Goal: Task Accomplishment & Management: Manage account settings

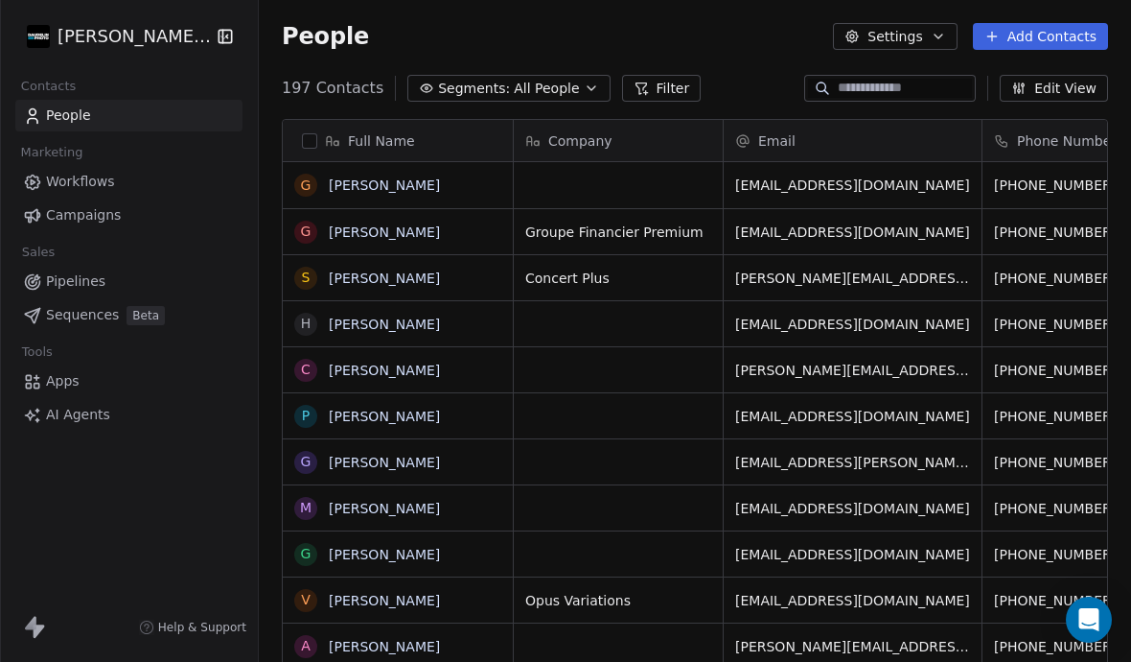
click at [876, 79] on input at bounding box center [905, 88] width 134 height 19
type input "***"
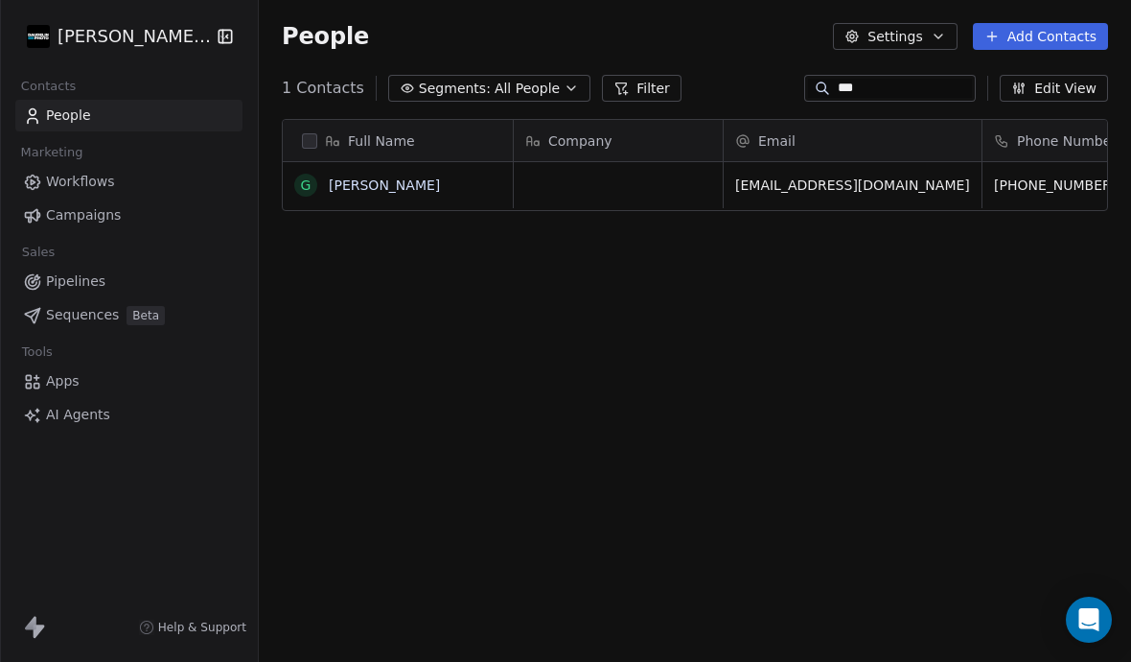
scroll to position [656, 872]
click at [342, 177] on link "[PERSON_NAME]" at bounding box center [384, 184] width 111 height 15
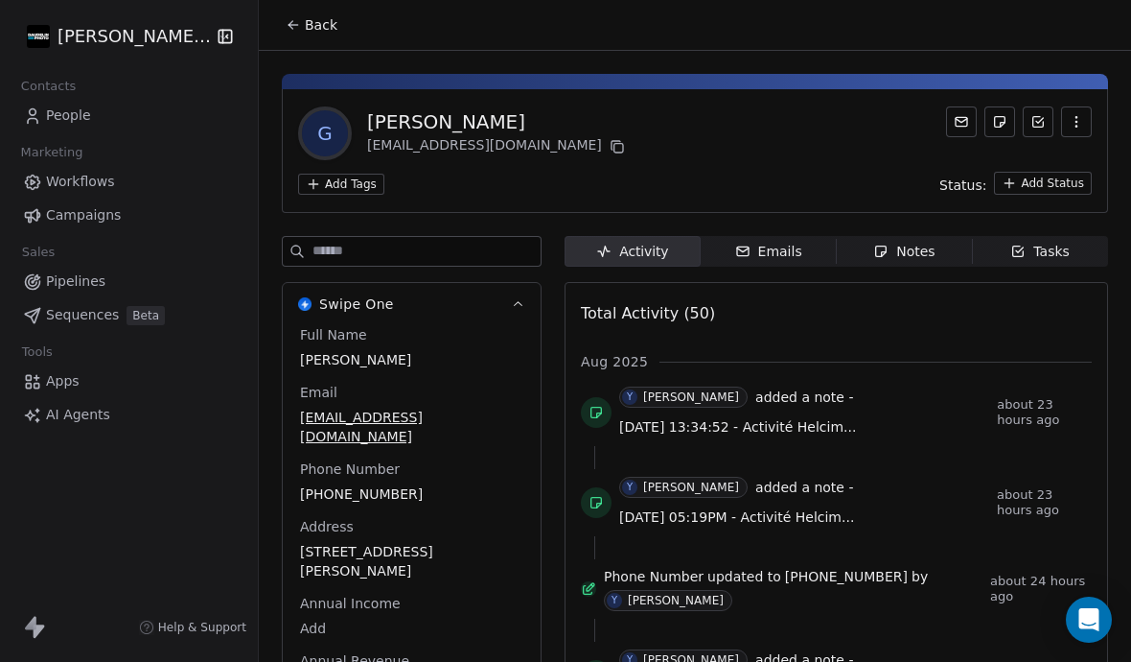
click at [775, 242] on div "Emails" at bounding box center [768, 252] width 67 height 20
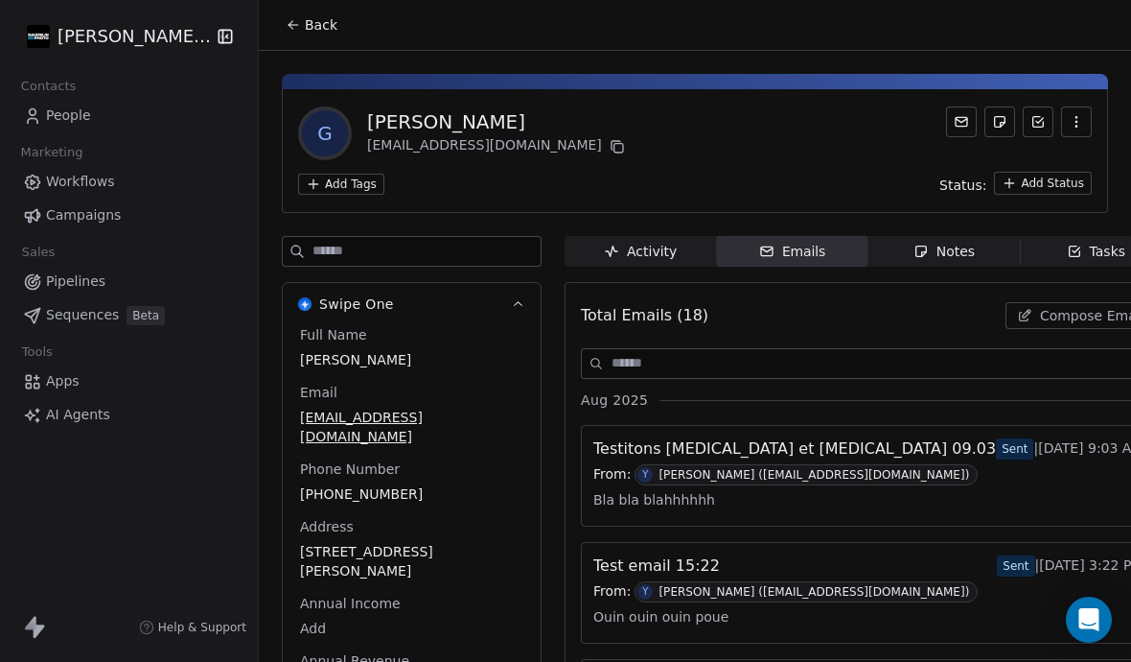
click at [1040, 306] on span "Compose Email" at bounding box center [1092, 315] width 105 height 19
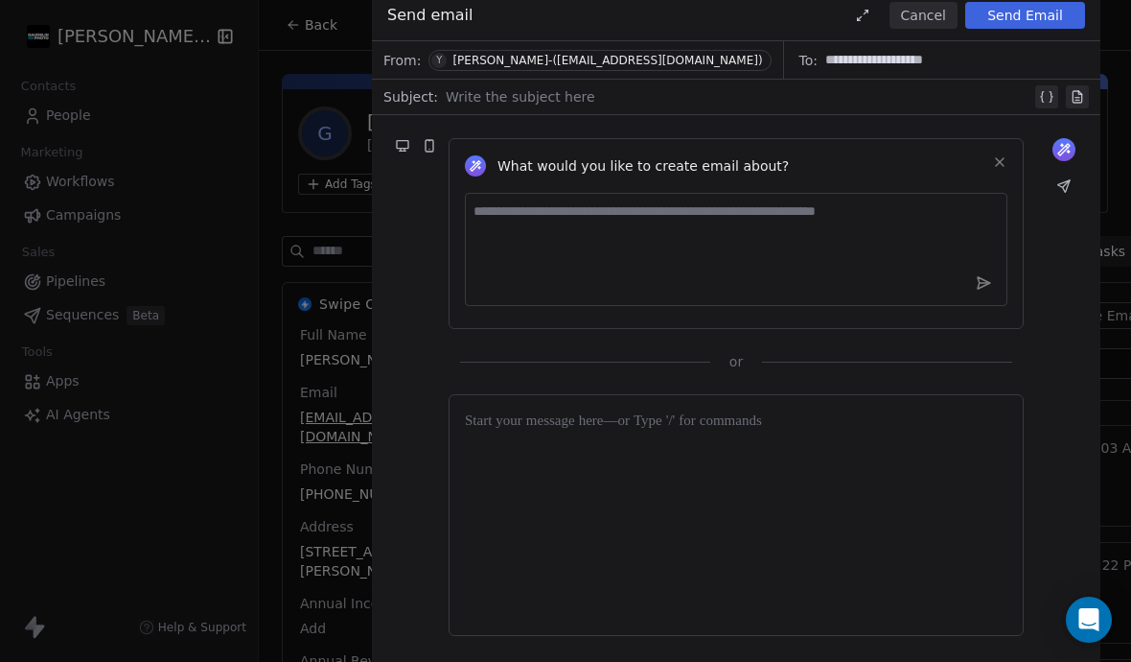
click at [629, 104] on div at bounding box center [739, 96] width 586 height 23
click at [632, 439] on div at bounding box center [736, 514] width 543 height 209
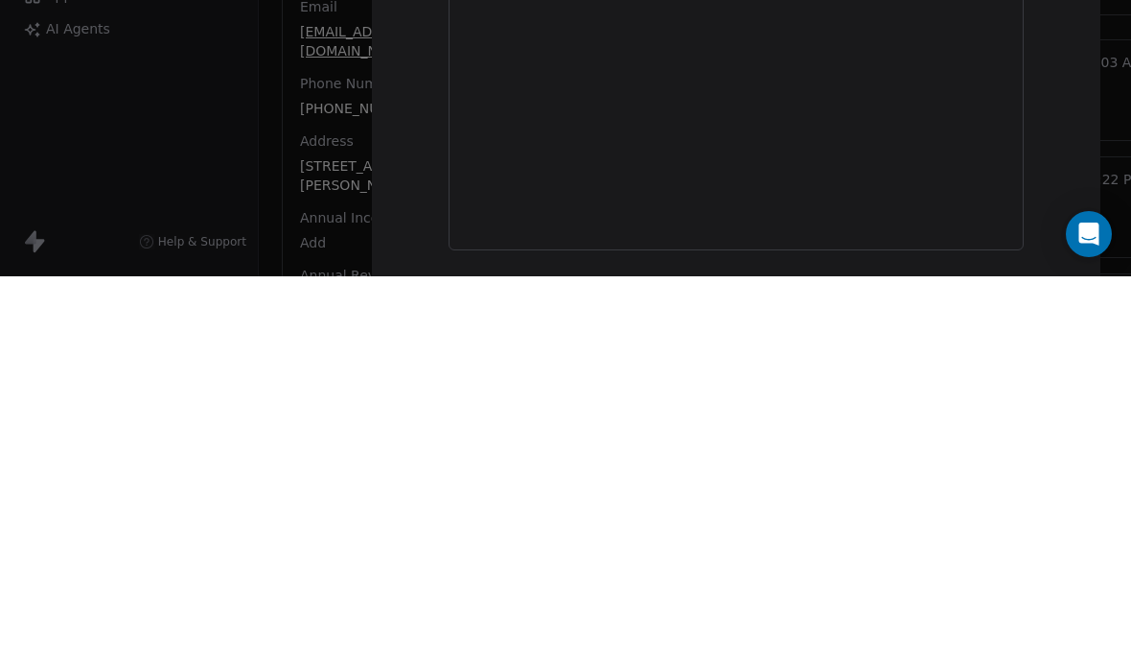
scroll to position [83, 0]
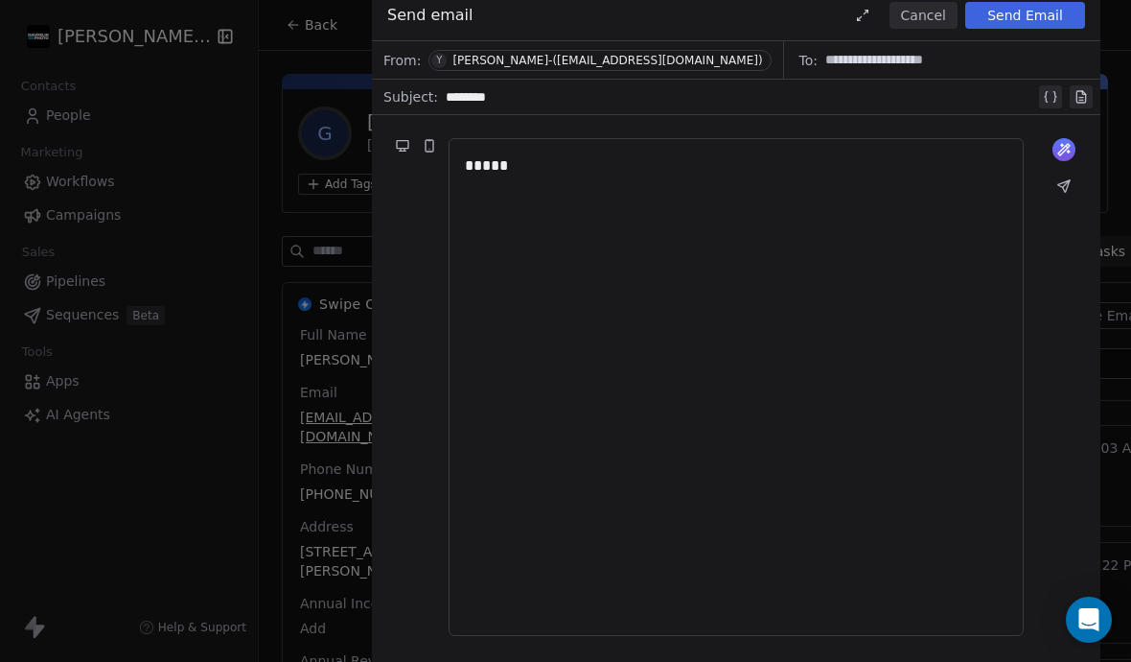
click at [1023, 26] on button "Send Email" at bounding box center [1025, 15] width 120 height 27
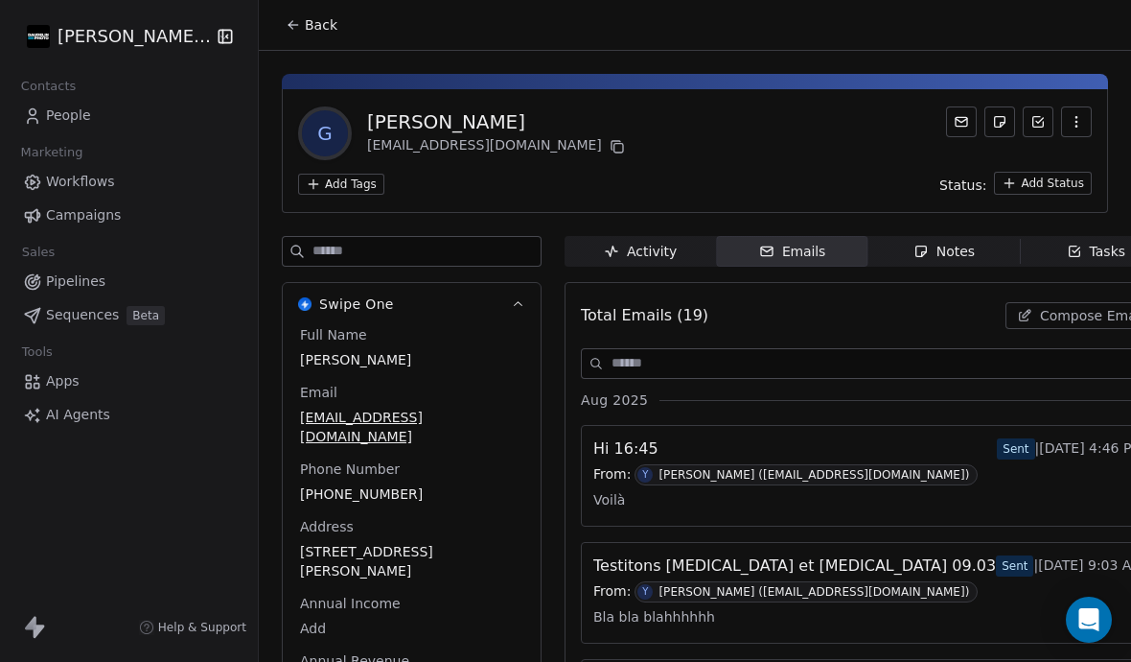
click at [1075, 624] on div "Open Intercom Messenger" at bounding box center [1089, 619] width 46 height 46
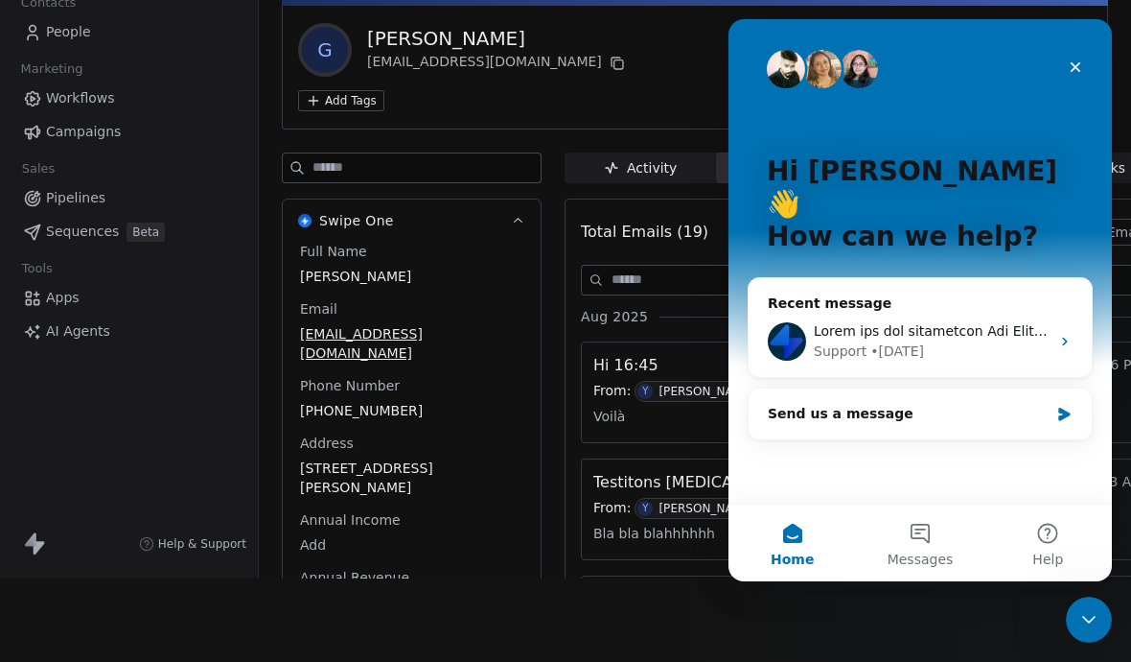
click at [947, 321] on div "Intercom messenger" at bounding box center [932, 331] width 236 height 20
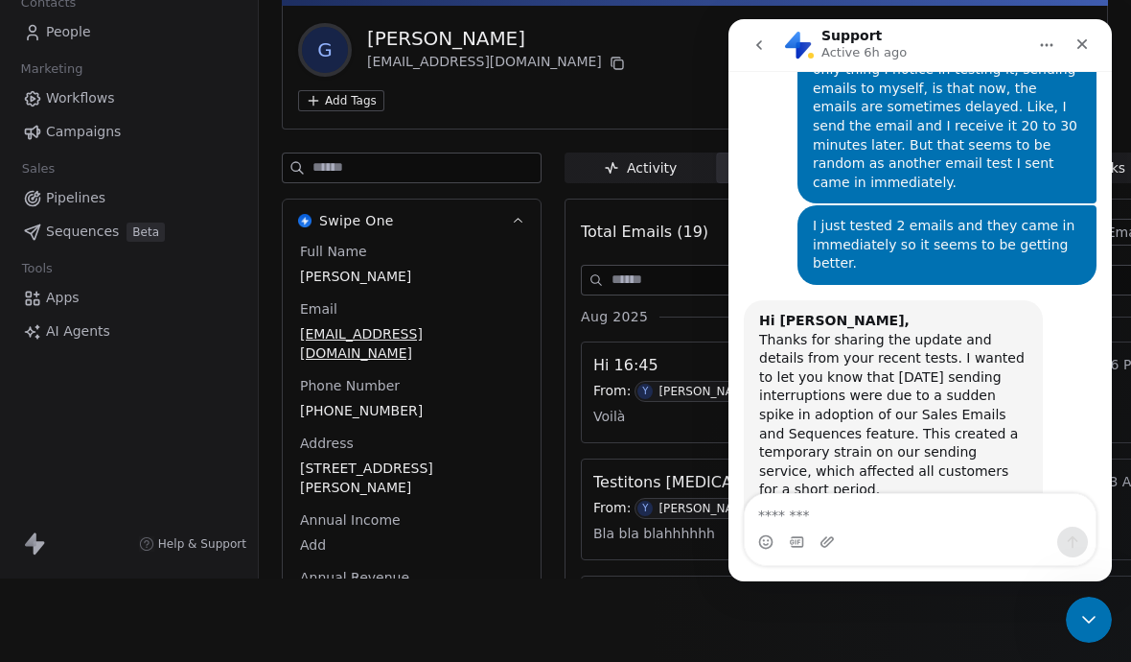
scroll to position [12995, 0]
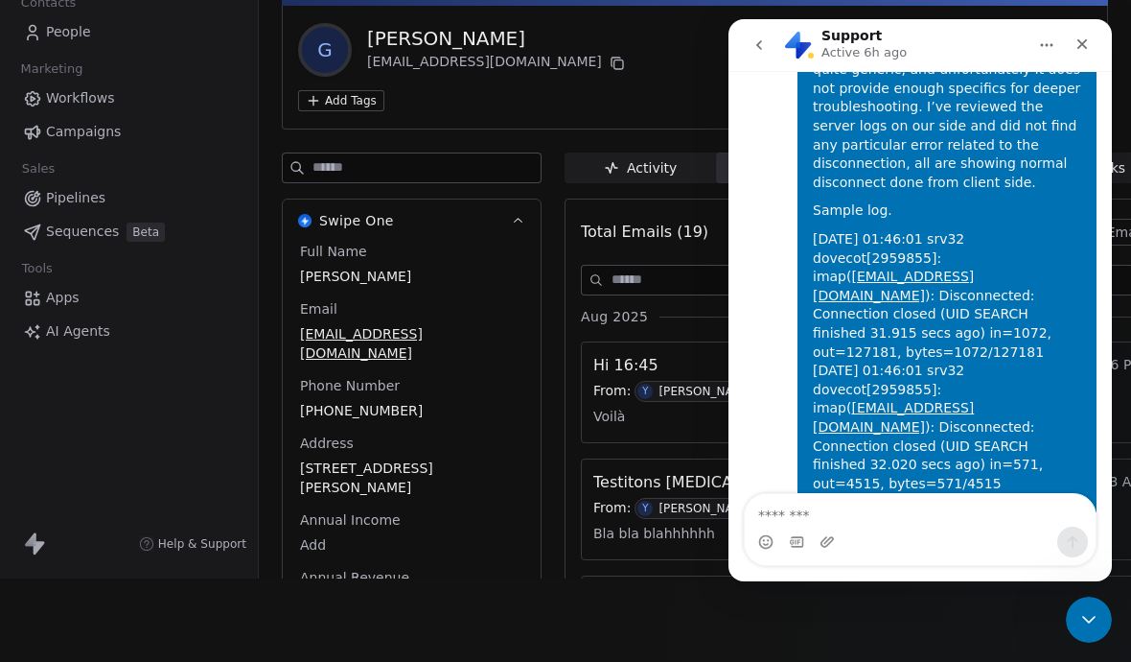
click at [915, 521] on textarea "Message…" at bounding box center [920, 510] width 351 height 33
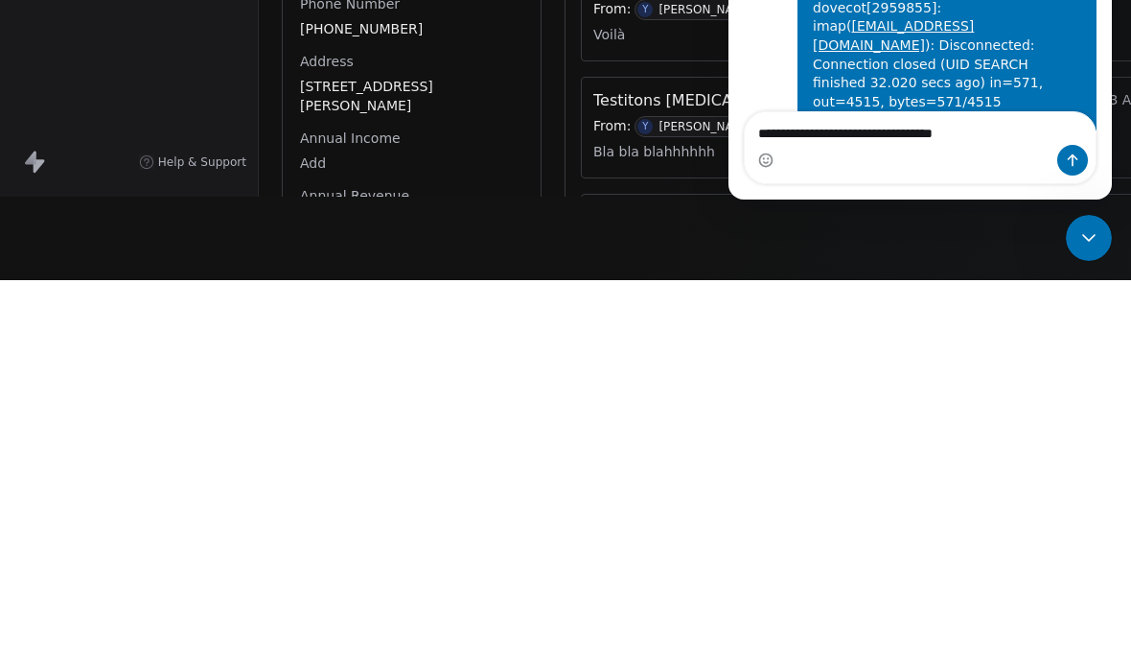
type textarea "**********"
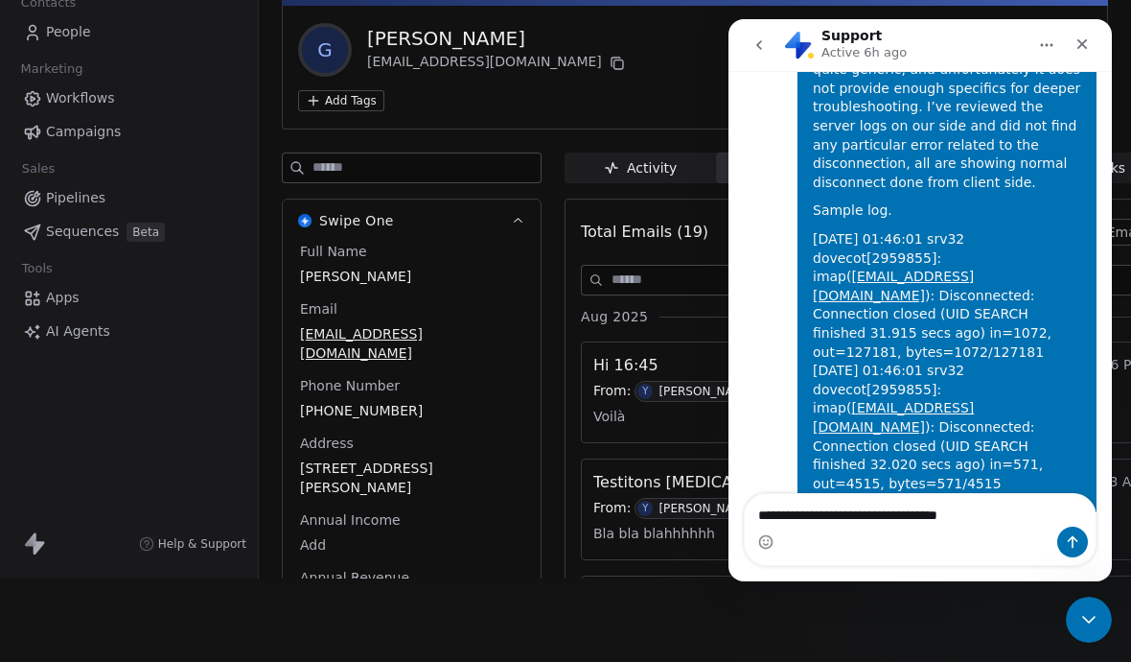
click at [1078, 614] on icon "Close Intercom Messenger" at bounding box center [1089, 619] width 23 height 23
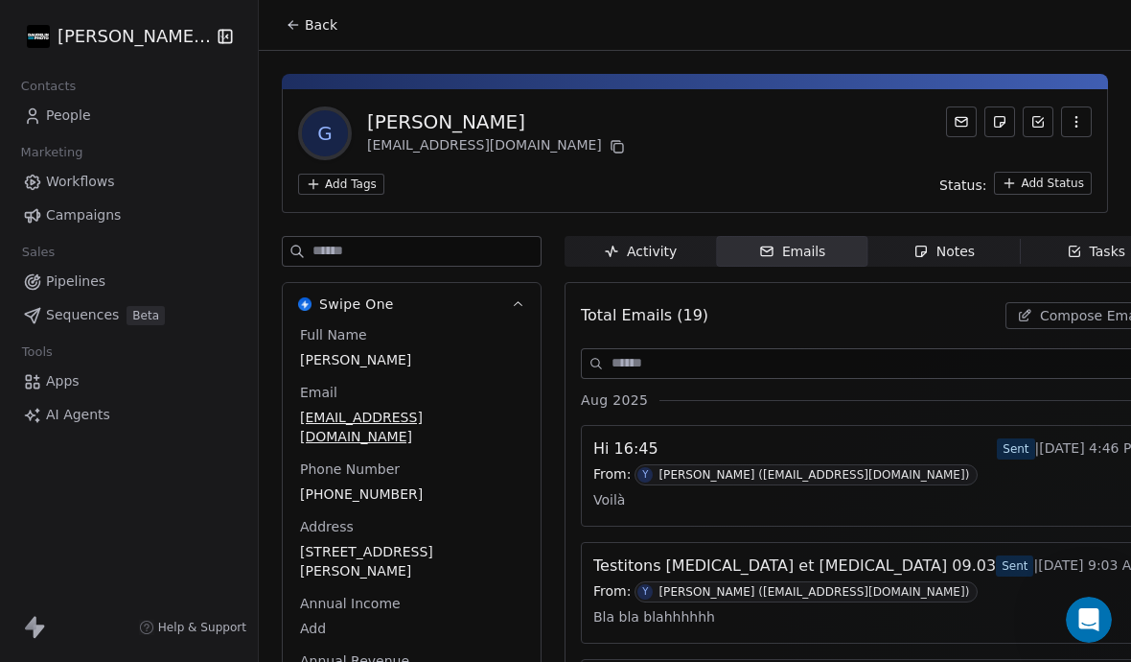
scroll to position [0, 0]
click at [1099, 622] on icon "Open Intercom Messenger" at bounding box center [1090, 620] width 32 height 32
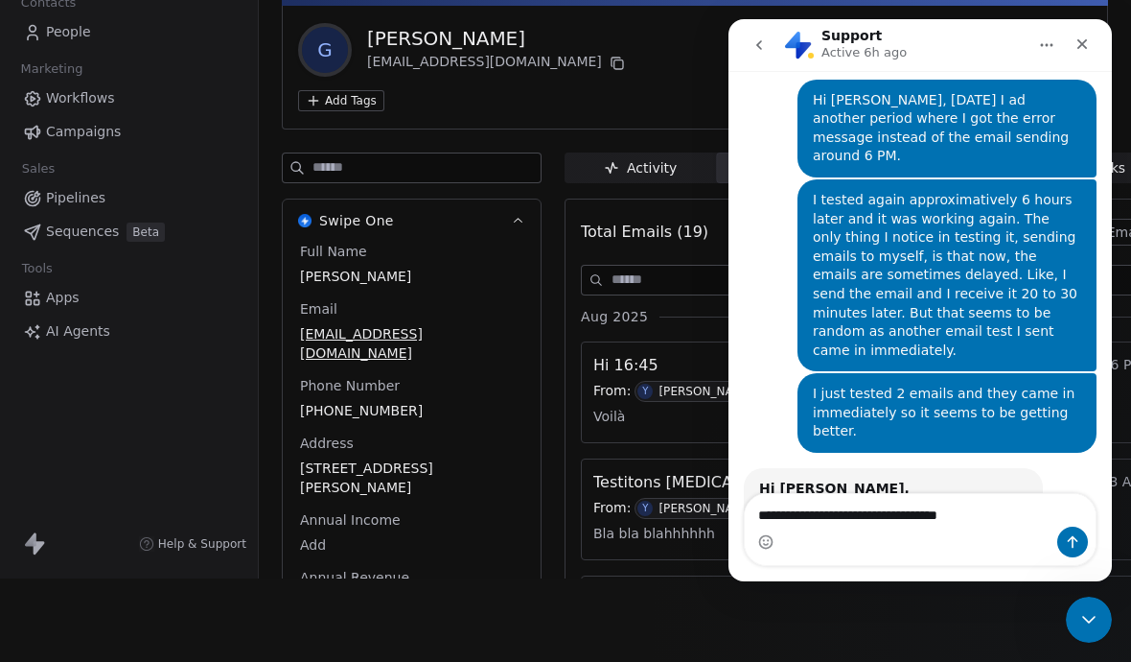
scroll to position [12995, 0]
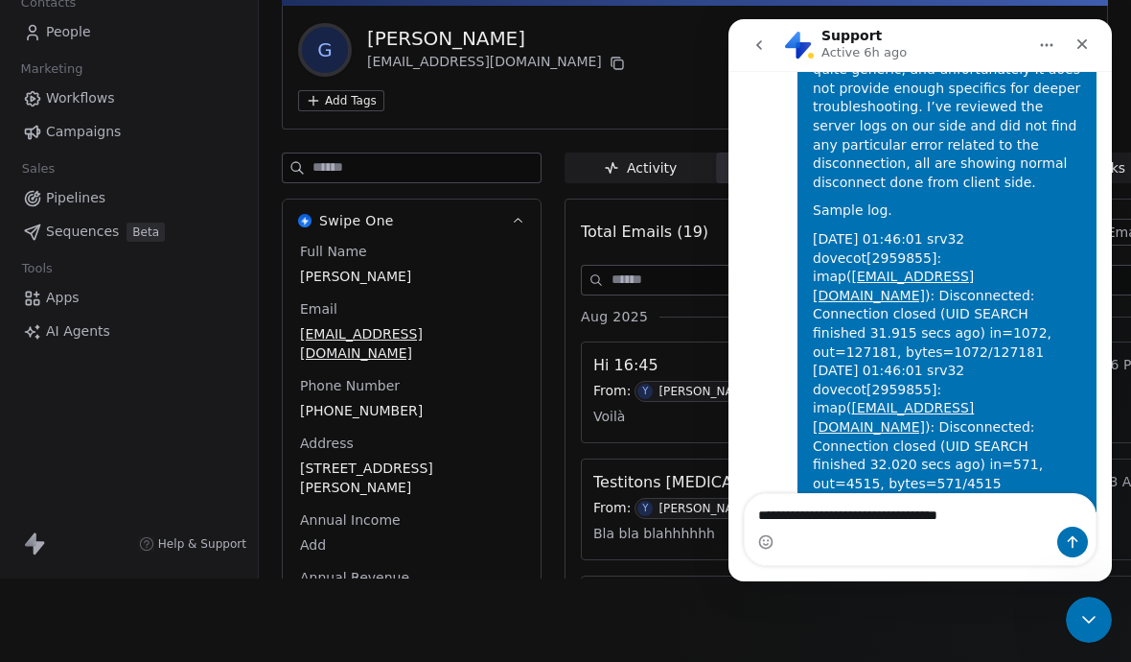
click at [1029, 513] on textarea "**********" at bounding box center [920, 510] width 351 height 33
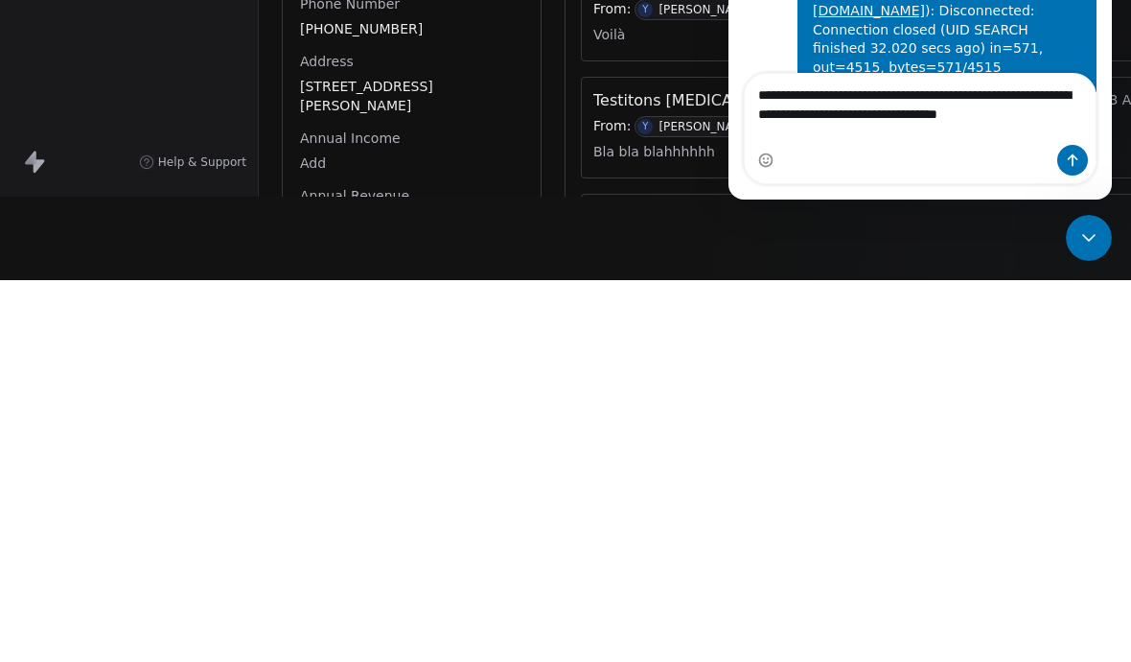
scroll to position [13033, 0]
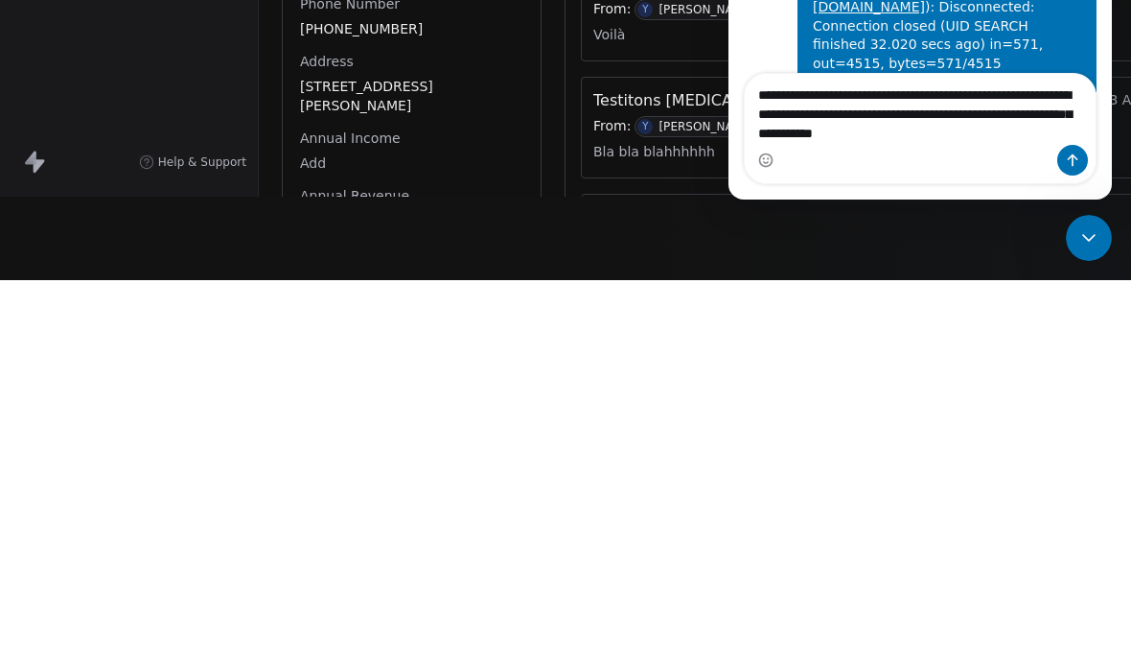
type textarea "**********"
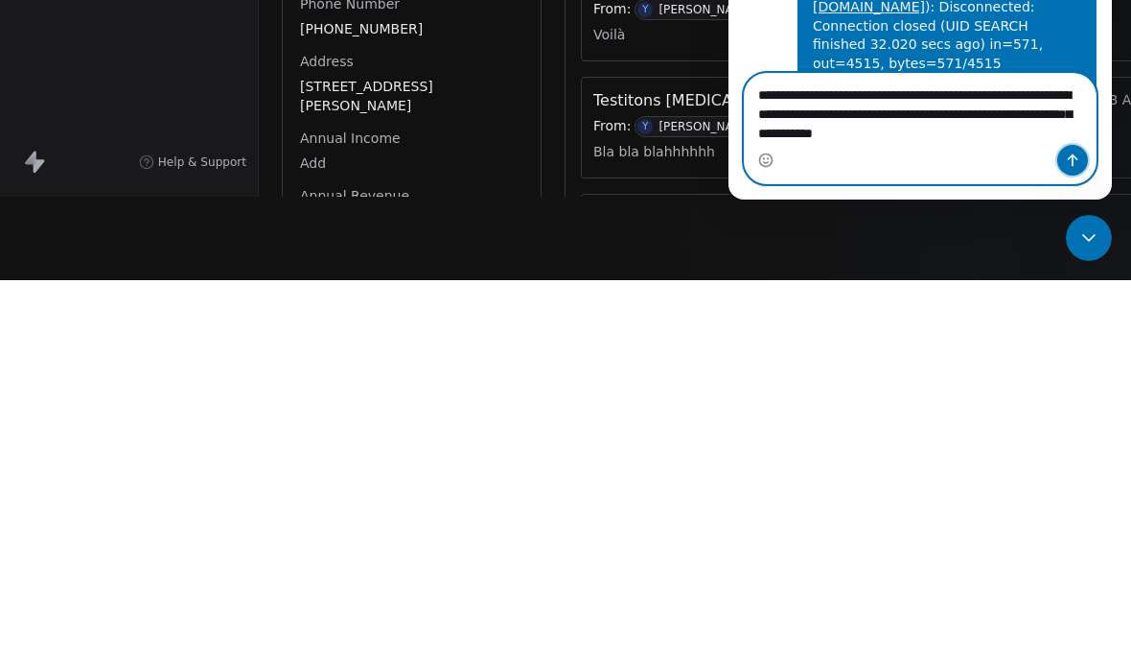
click at [1067, 154] on icon "Send a message…" at bounding box center [1072, 159] width 15 height 15
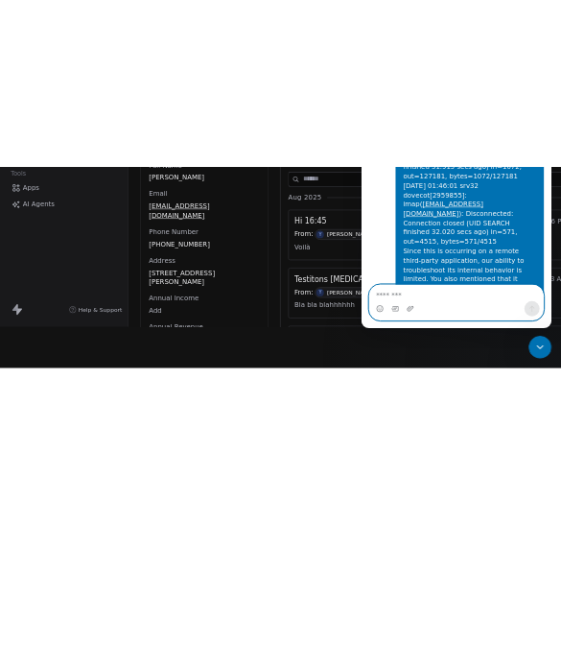
scroll to position [13132, 0]
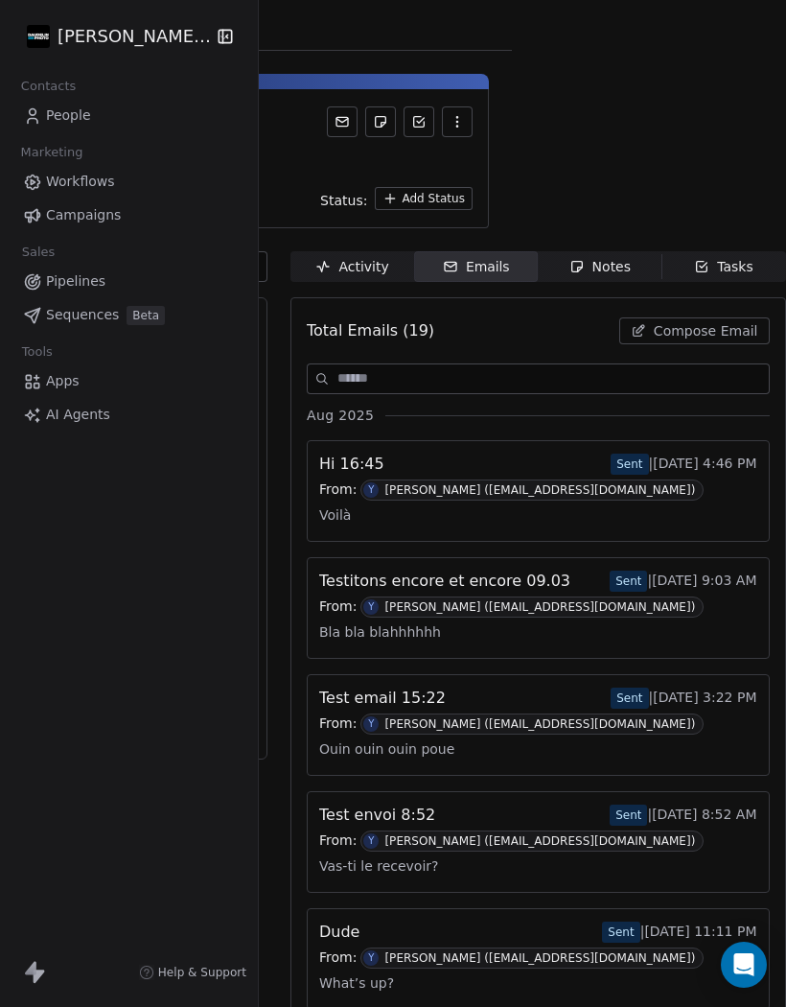
scroll to position [-1, 267]
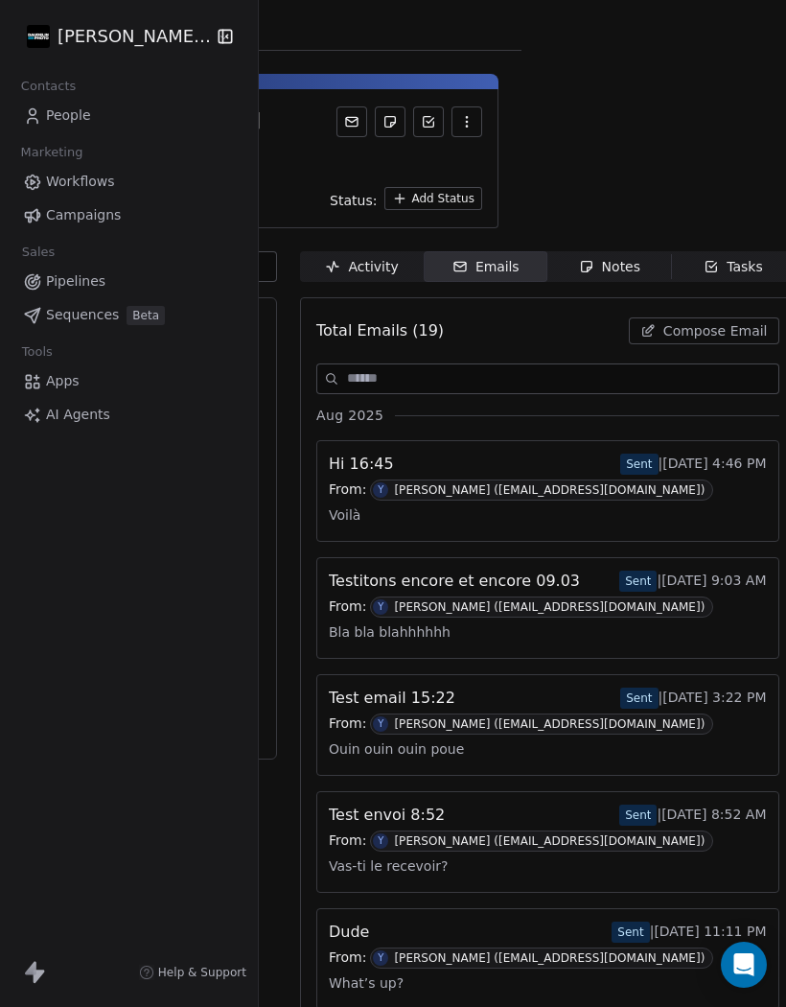
click at [693, 500] on div "Voilà" at bounding box center [548, 514] width 438 height 29
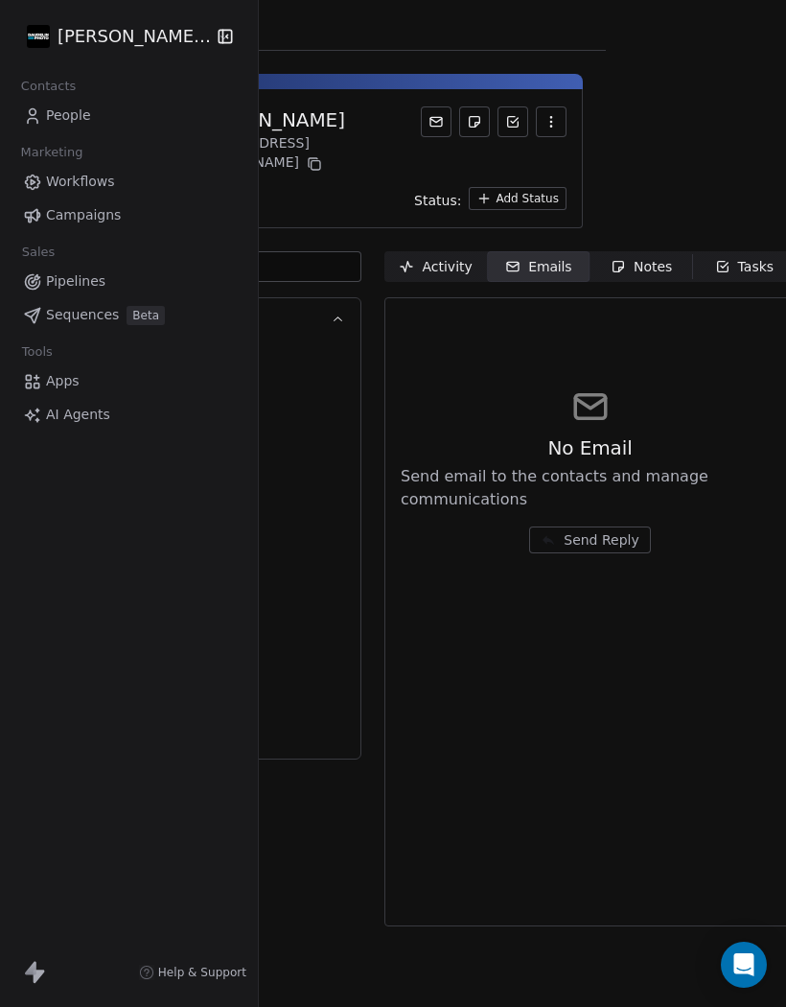
scroll to position [0, 179]
click at [456, 257] on div "Activity" at bounding box center [436, 267] width 73 height 20
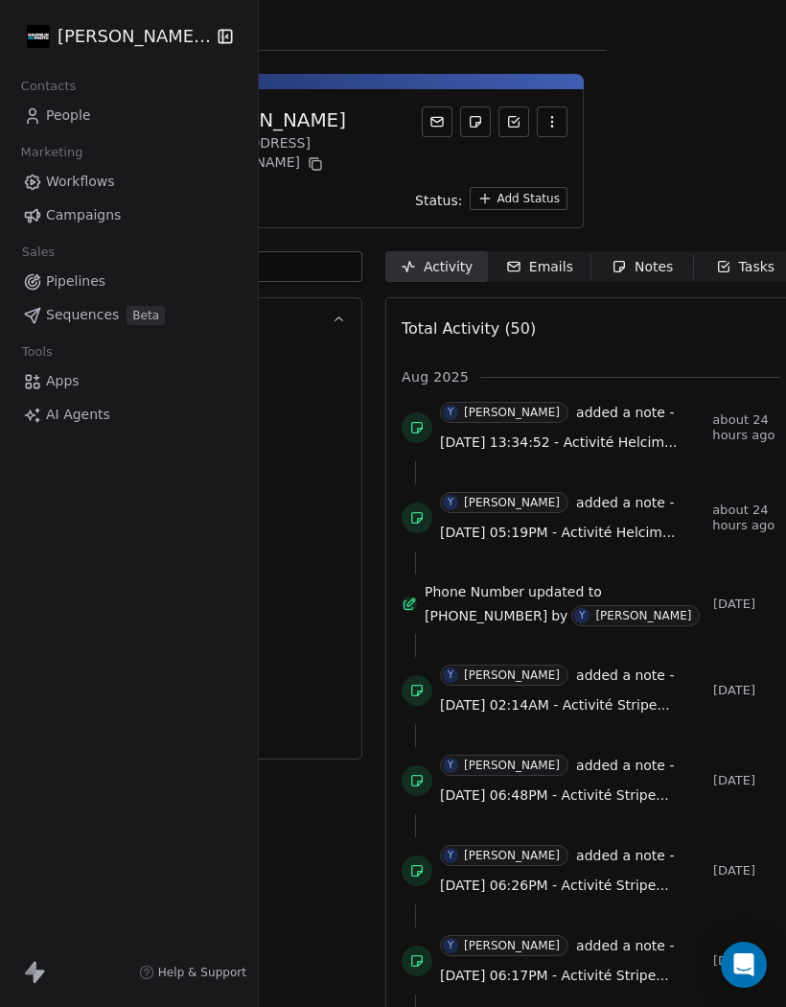
click at [548, 257] on div "Emails" at bounding box center [539, 267] width 67 height 20
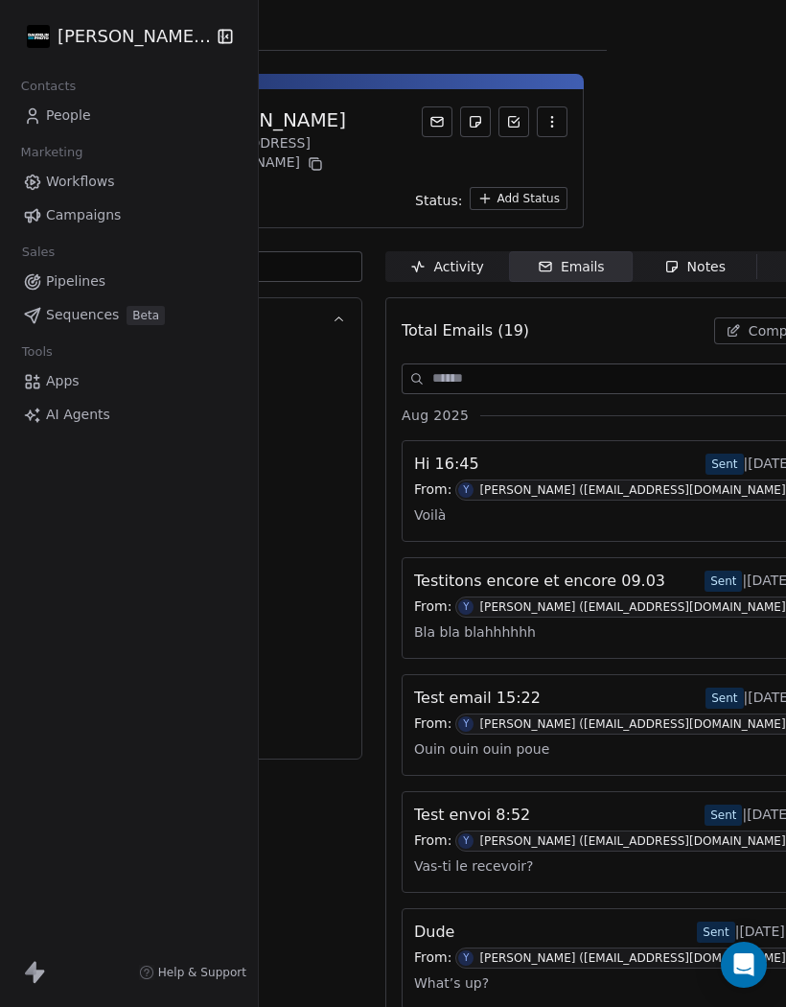
click at [706, 500] on div "Voilà" at bounding box center [633, 514] width 438 height 29
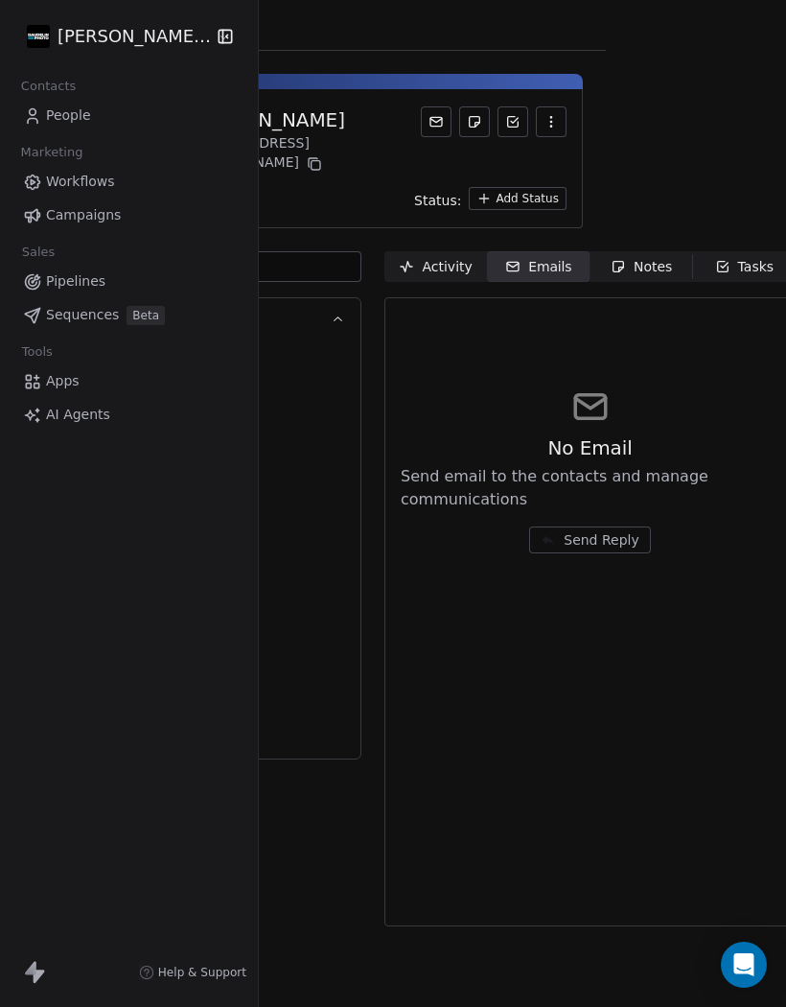
scroll to position [0, 179]
click at [445, 257] on div "Activity" at bounding box center [436, 267] width 73 height 20
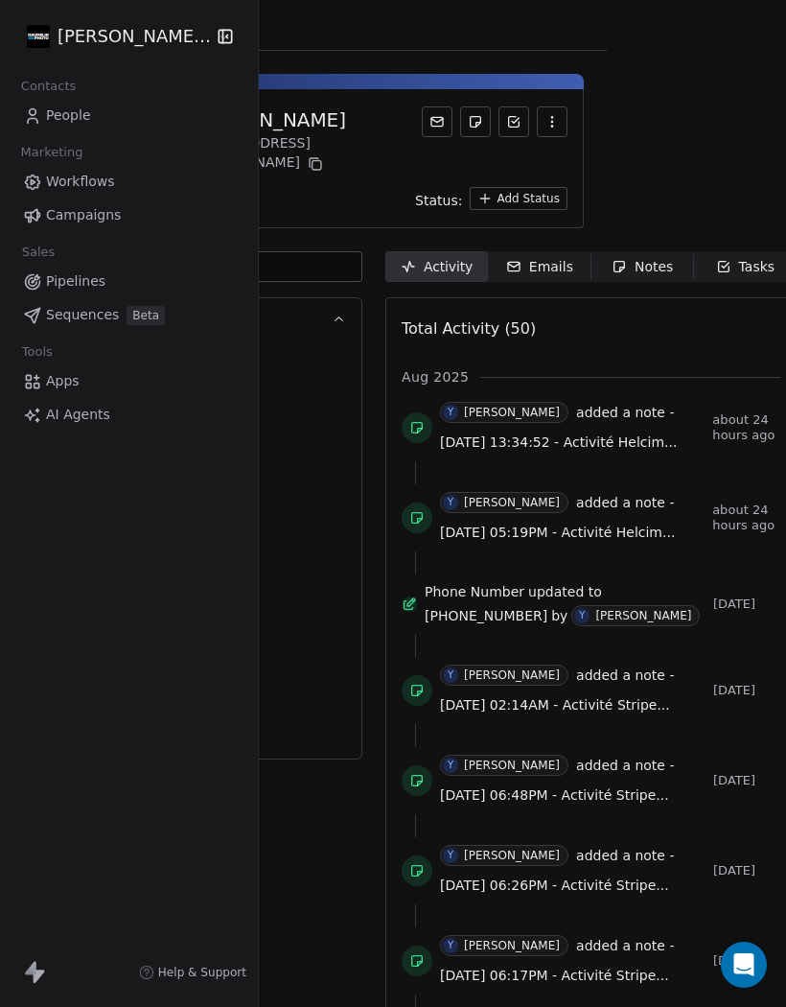
click at [560, 257] on div "Emails" at bounding box center [539, 267] width 67 height 20
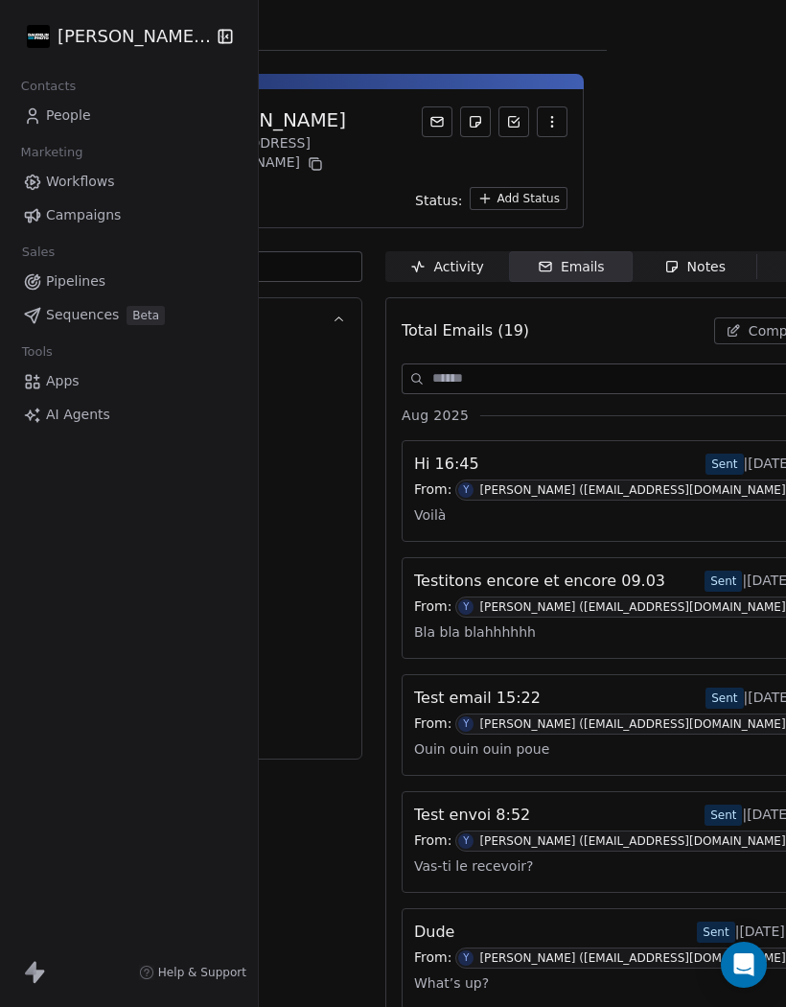
click at [655, 686] on div "Test email 15:22 Sent | Aug 14th, 3:22 PM" at bounding box center [633, 697] width 438 height 23
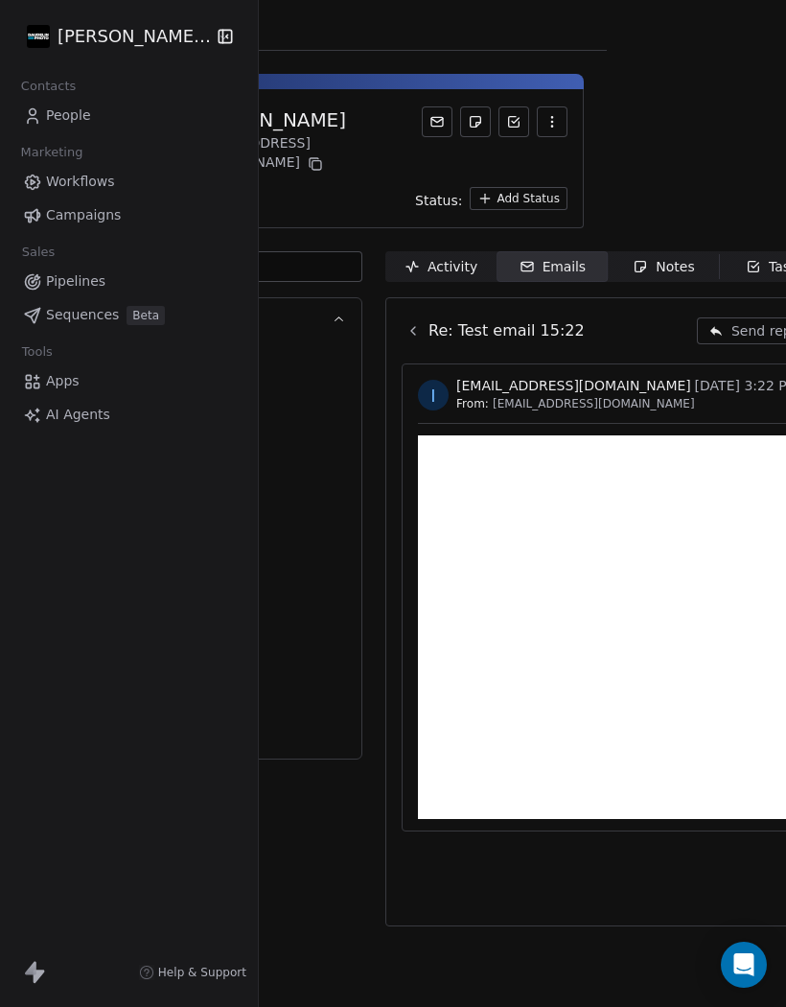
click at [415, 323] on icon at bounding box center [413, 330] width 15 height 15
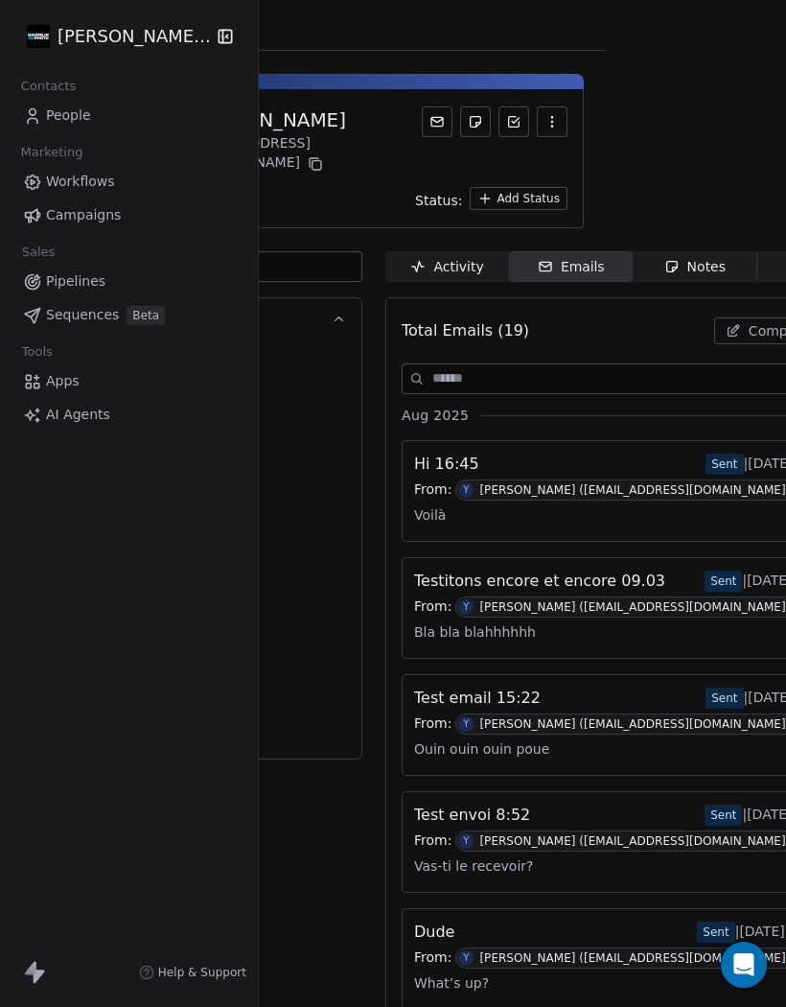
click at [619, 453] on div "Hi 16:45 Sent | Aug 22nd, 4:46 PM" at bounding box center [633, 464] width 438 height 23
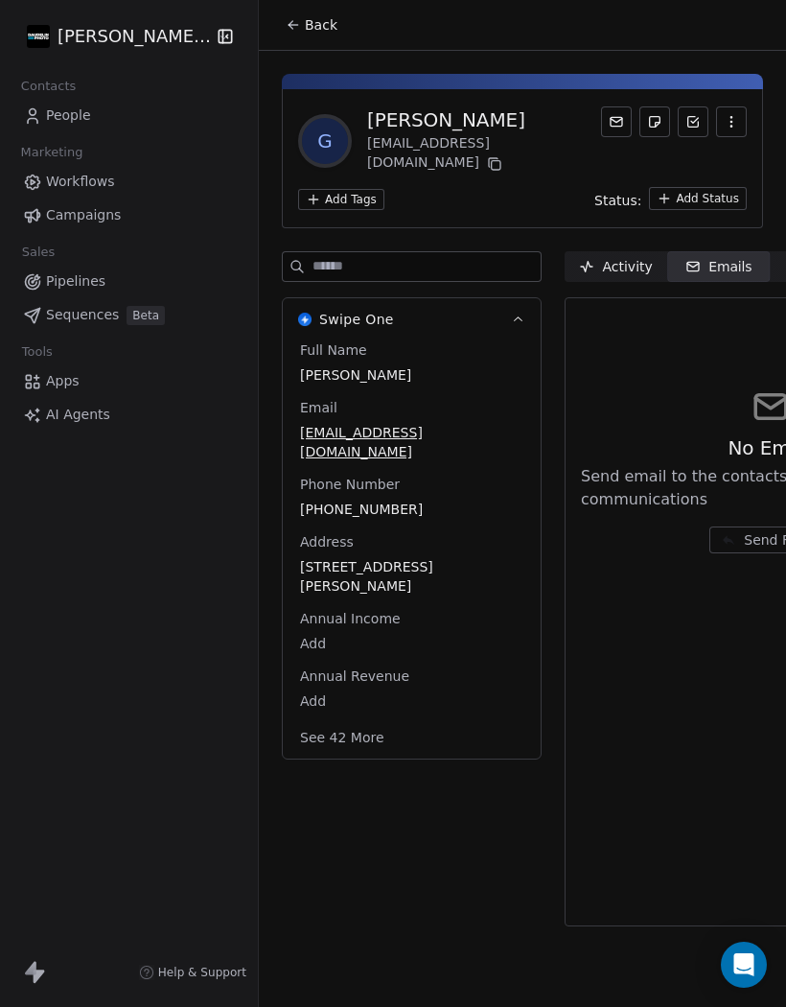
click at [443, 252] on input at bounding box center [427, 266] width 228 height 29
click at [440, 252] on input at bounding box center [427, 266] width 228 height 29
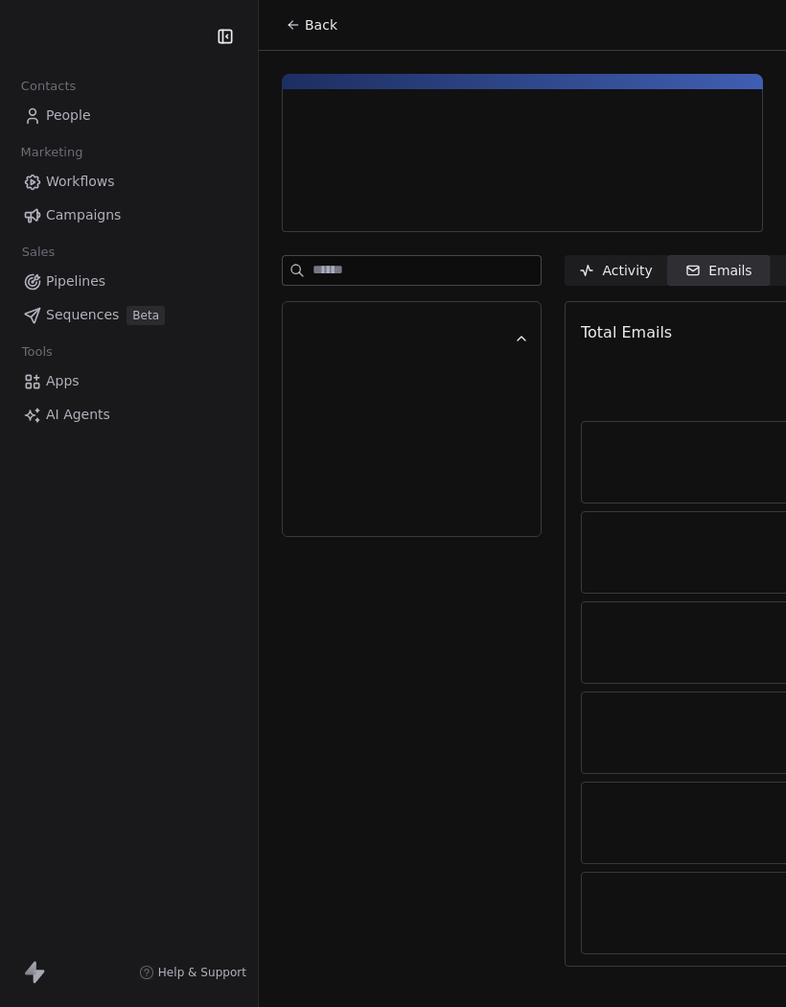
scroll to position [42, 0]
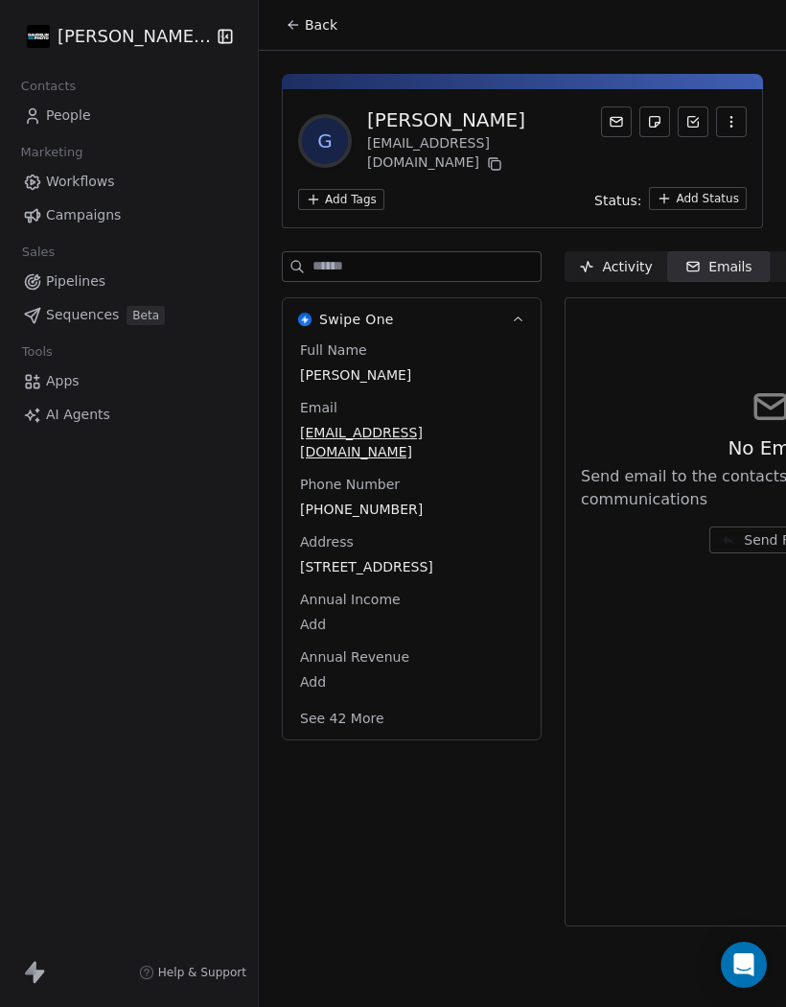
click at [638, 257] on div "Activity" at bounding box center [615, 267] width 73 height 20
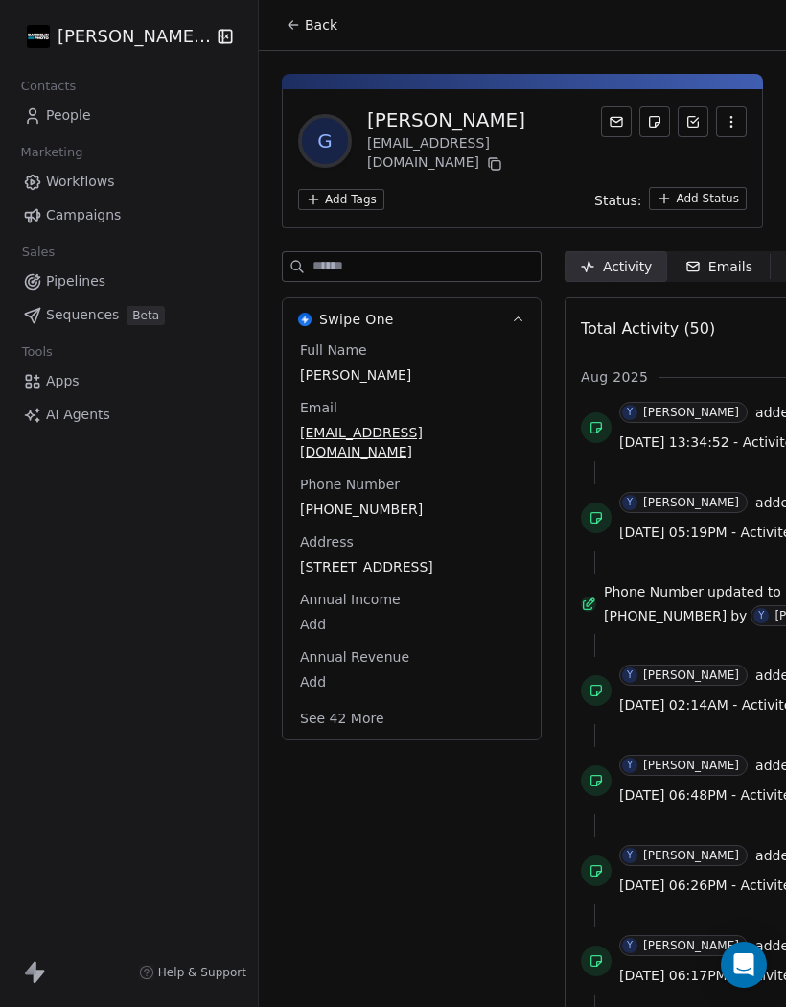
click at [723, 257] on div "Emails" at bounding box center [718, 267] width 67 height 20
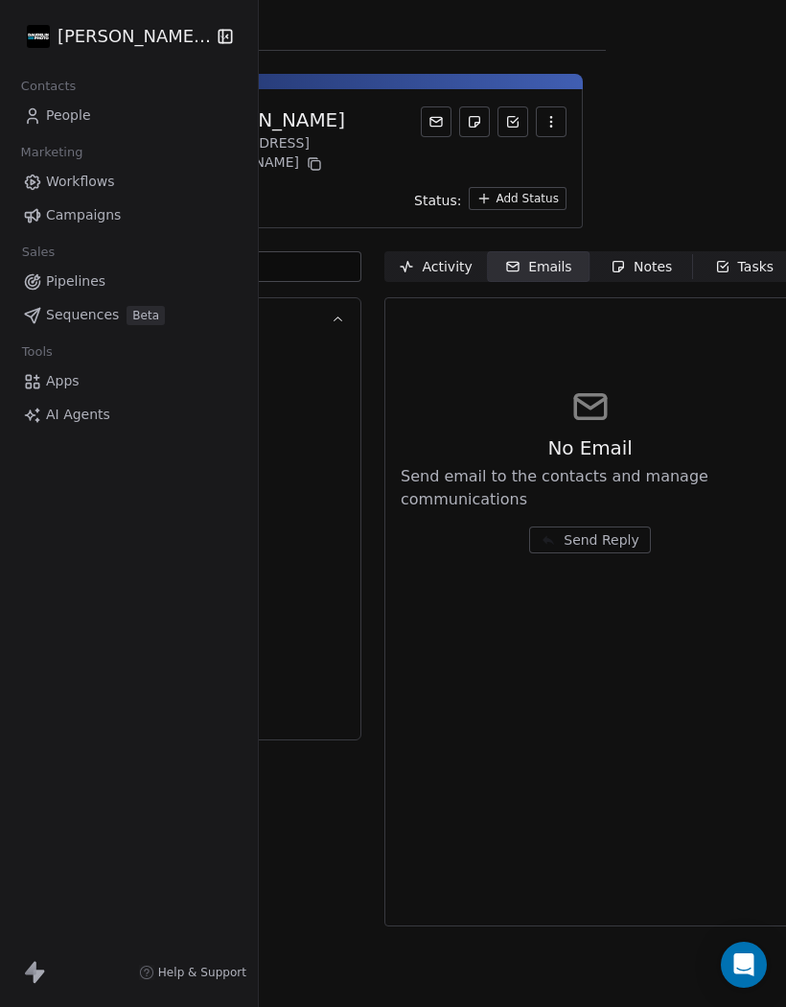
scroll to position [0, 179]
click at [448, 257] on div "Activity" at bounding box center [436, 267] width 73 height 20
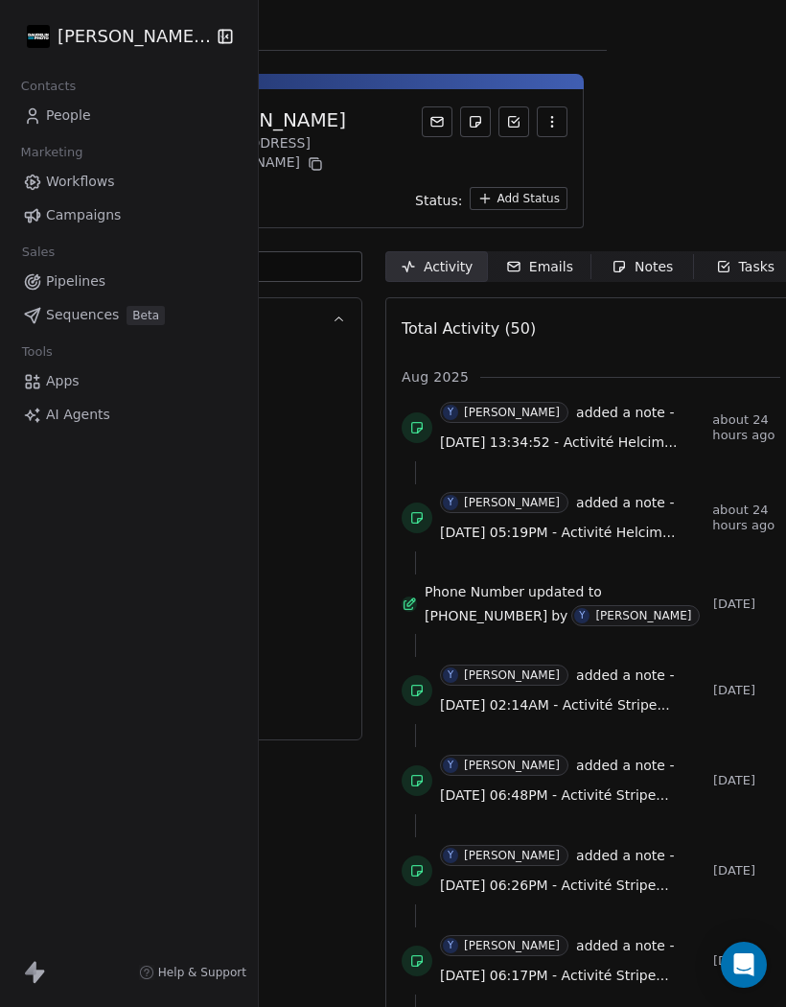
scroll to position [0, 179]
click at [530, 257] on div "Emails" at bounding box center [539, 267] width 67 height 20
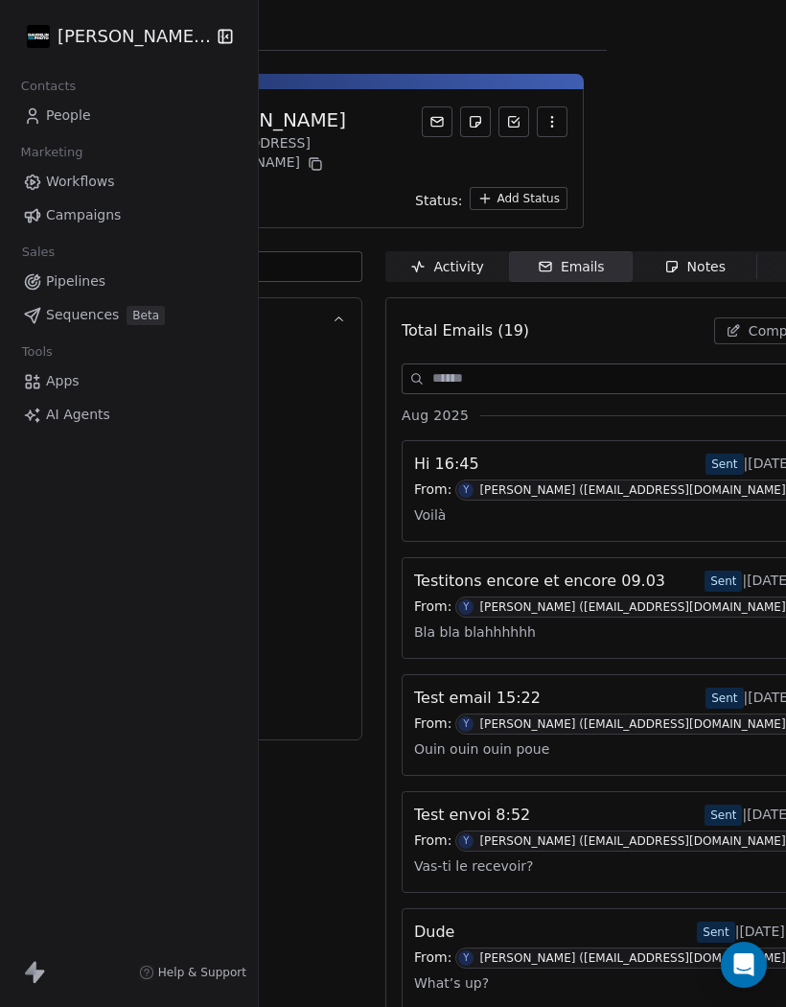
click at [771, 321] on span "Compose Email" at bounding box center [801, 330] width 105 height 19
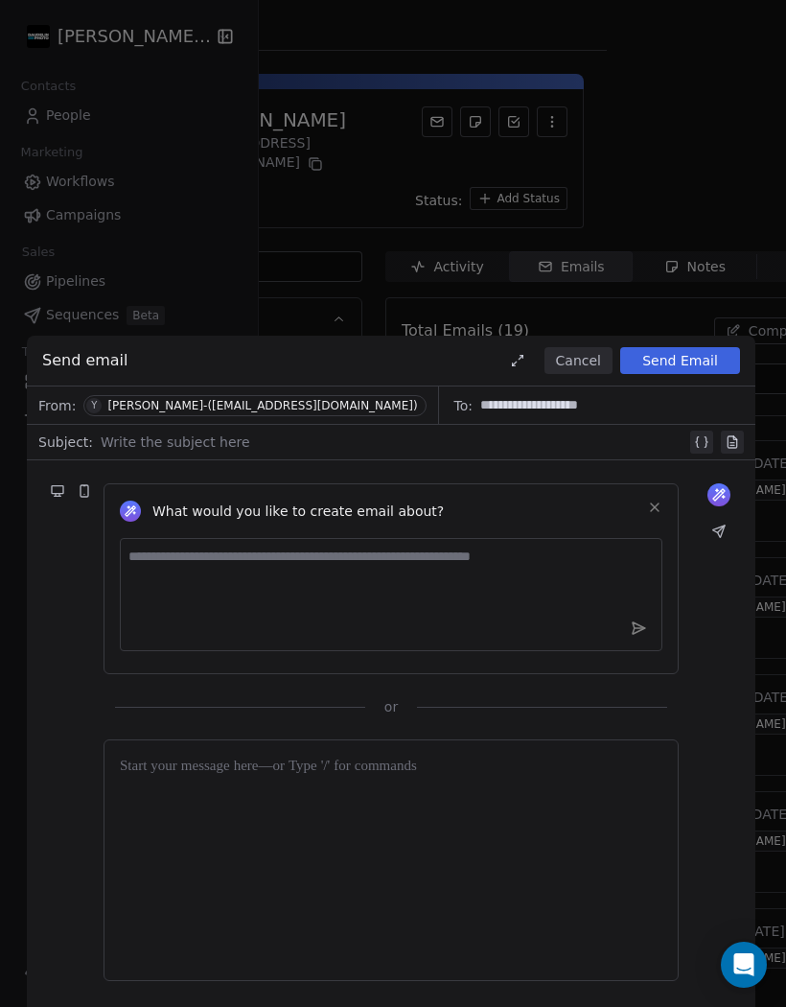
click at [136, 450] on div at bounding box center [394, 441] width 586 height 23
click at [187, 802] on div at bounding box center [391, 859] width 543 height 209
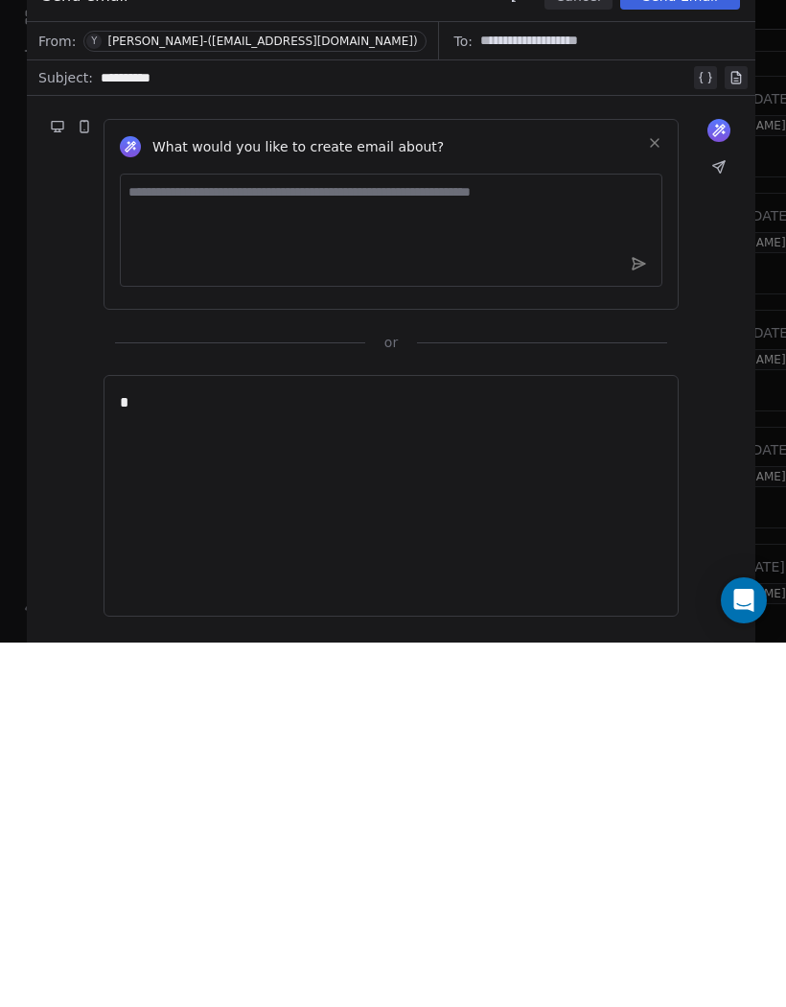
scroll to position [83, 0]
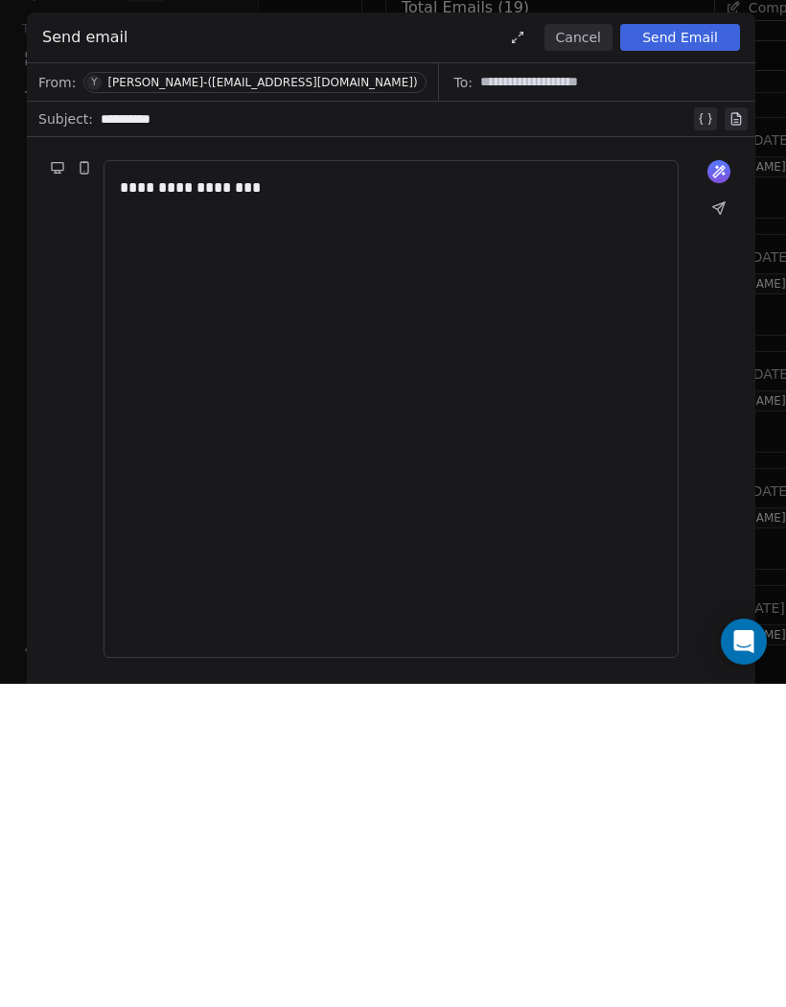
click at [692, 347] on button "Send Email" at bounding box center [680, 360] width 120 height 27
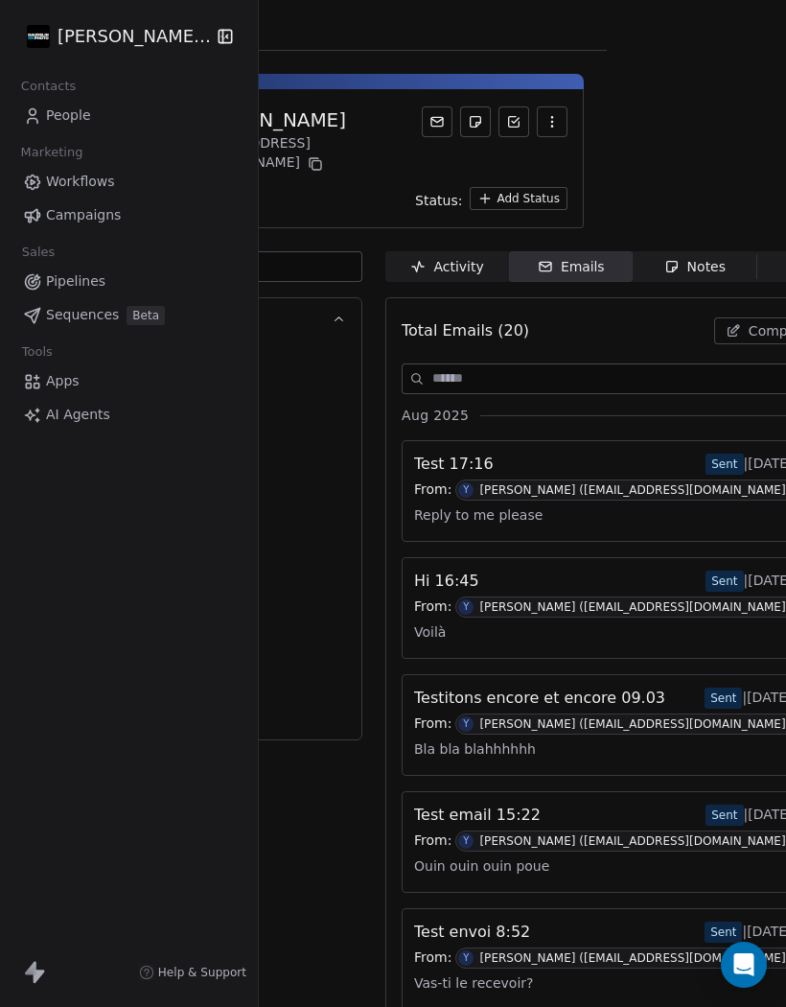
scroll to position [0, 179]
click at [455, 257] on div "Activity" at bounding box center [446, 267] width 73 height 20
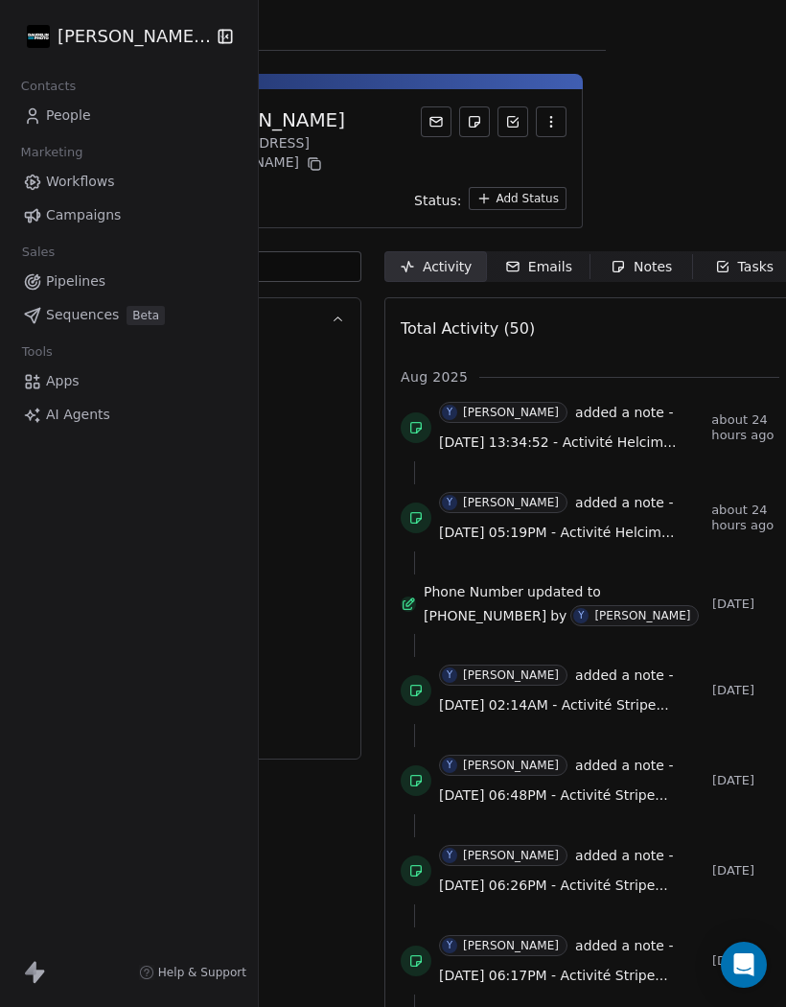
scroll to position [0, 179]
click at [548, 257] on div "Emails" at bounding box center [539, 267] width 67 height 20
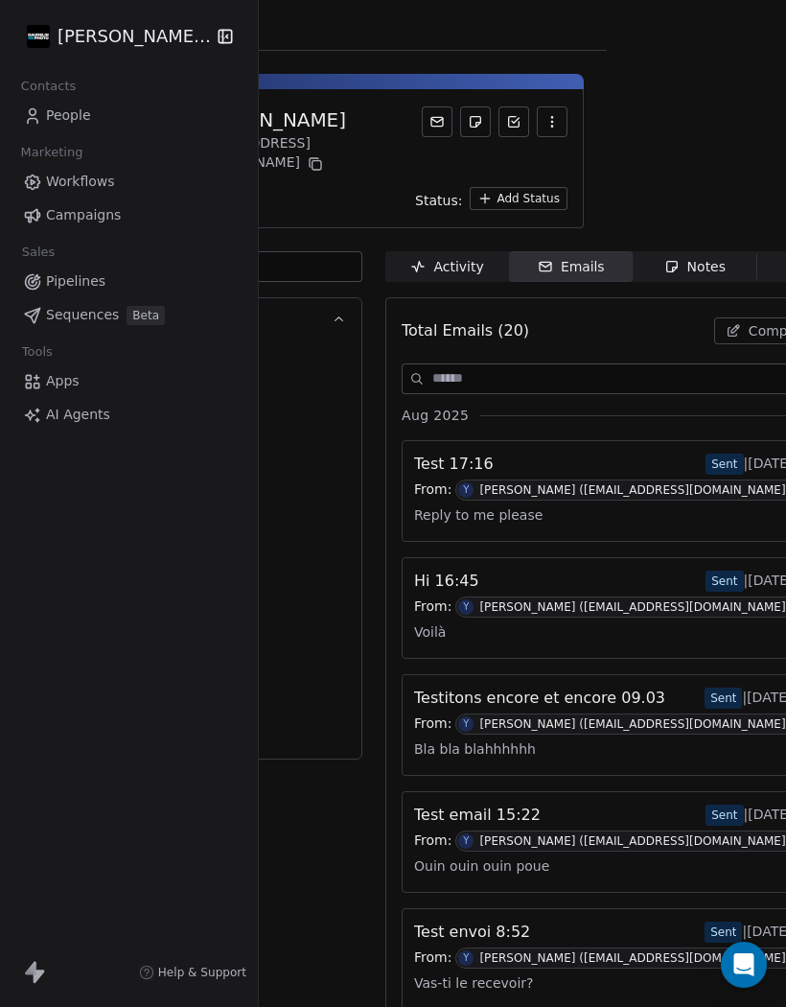
click at [662, 513] on div "Reply to me please" at bounding box center [633, 514] width 438 height 29
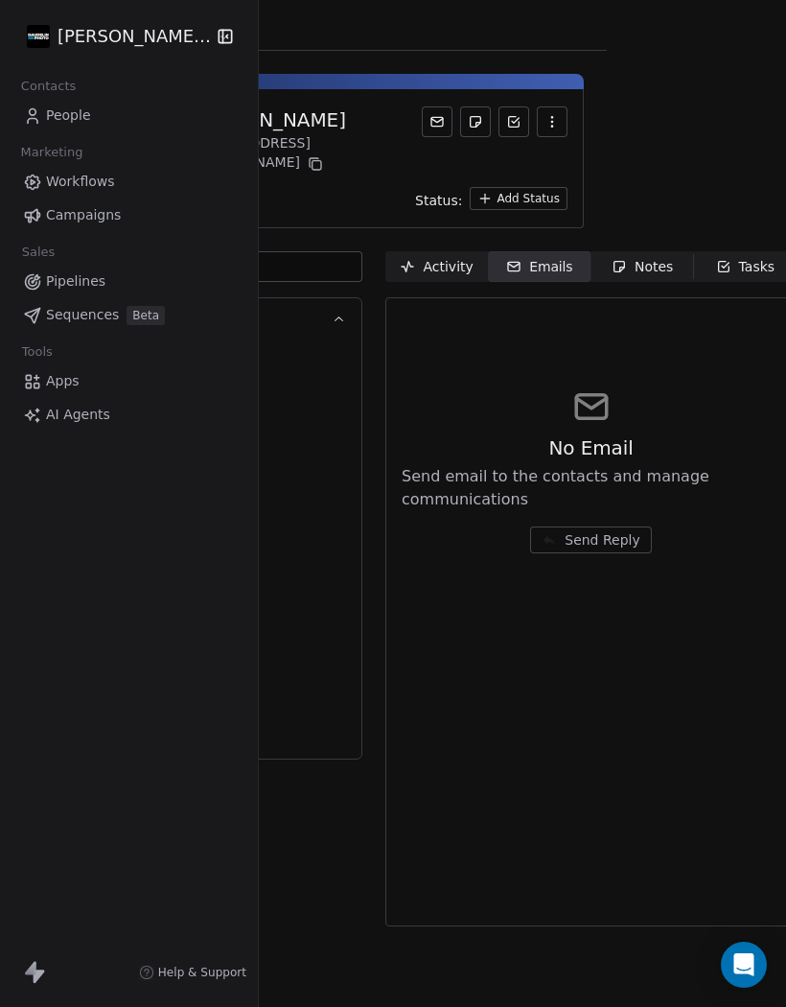
click at [443, 257] on div "Activity" at bounding box center [436, 267] width 73 height 20
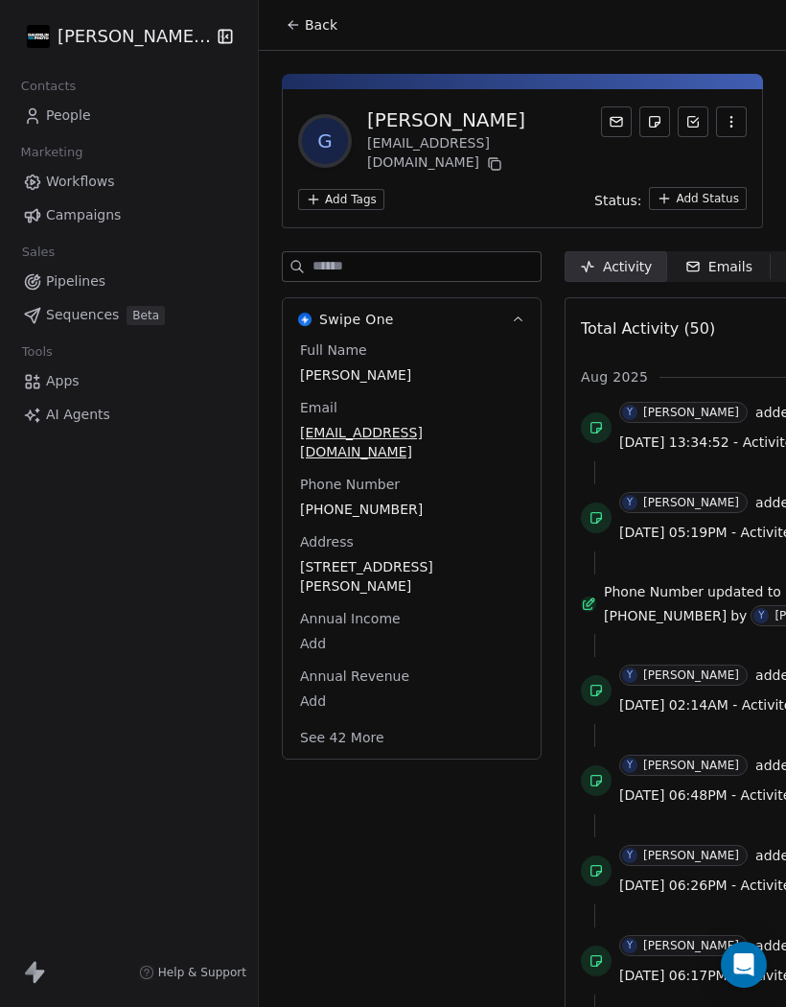
click at [532, 252] on input at bounding box center [427, 266] width 228 height 29
click at [539, 252] on input at bounding box center [427, 266] width 228 height 29
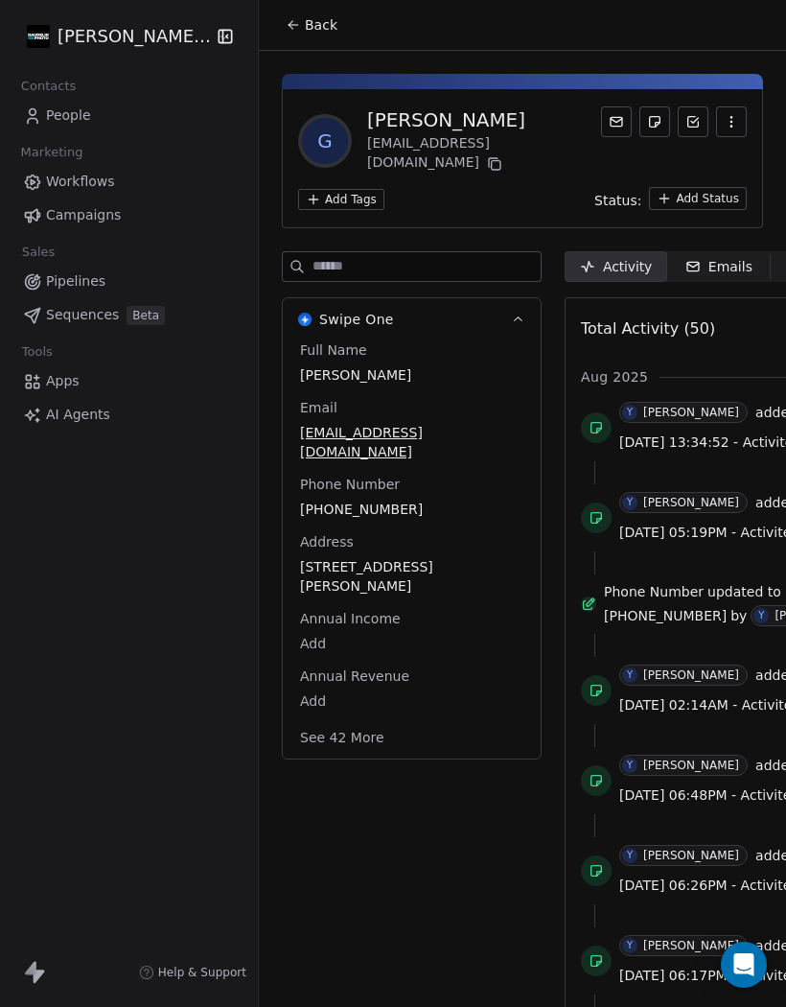
click at [723, 257] on div "Emails" at bounding box center [718, 267] width 67 height 20
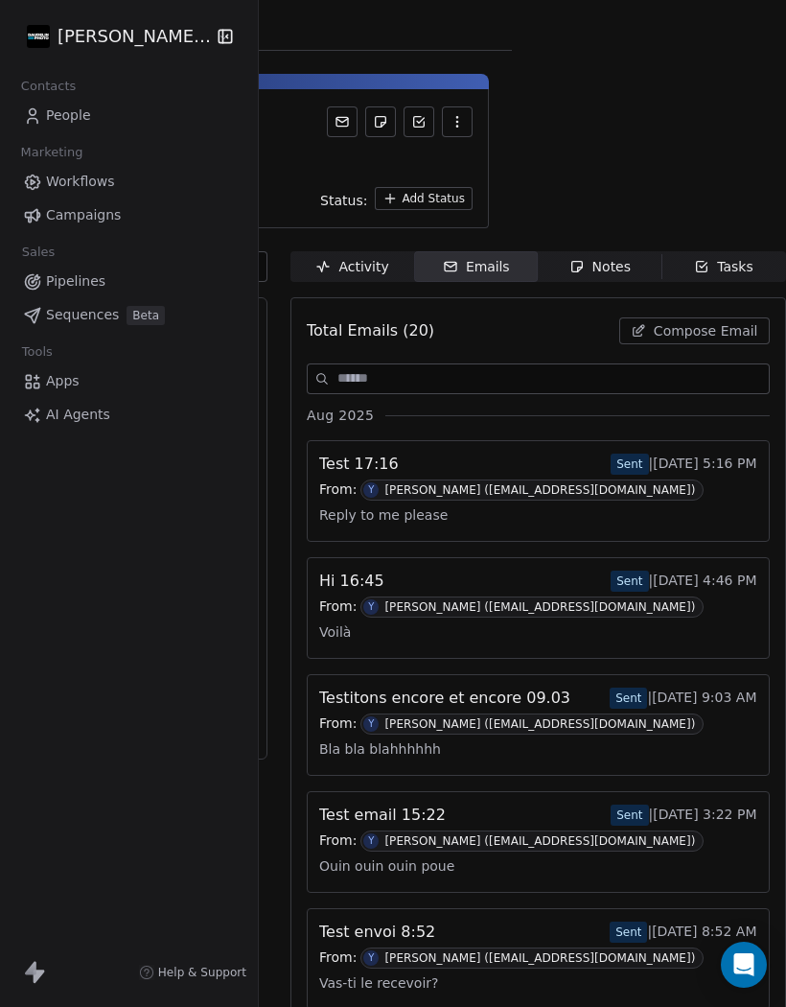
scroll to position [-1, 272]
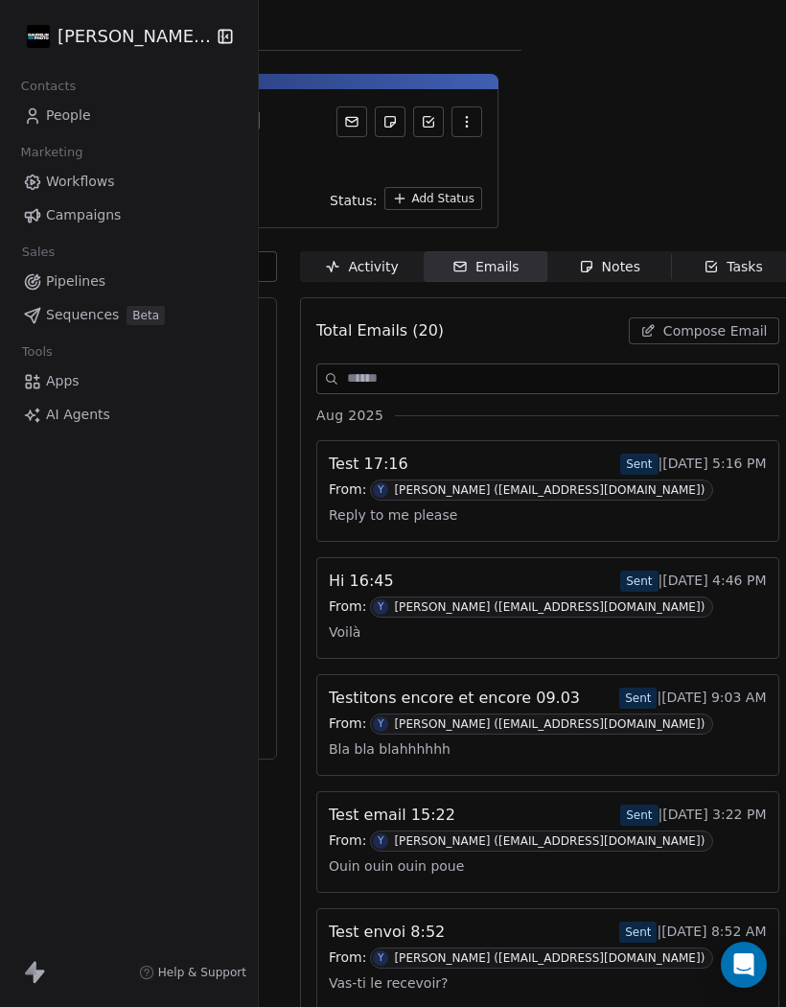
click at [675, 500] on div "Reply to me please" at bounding box center [548, 514] width 438 height 29
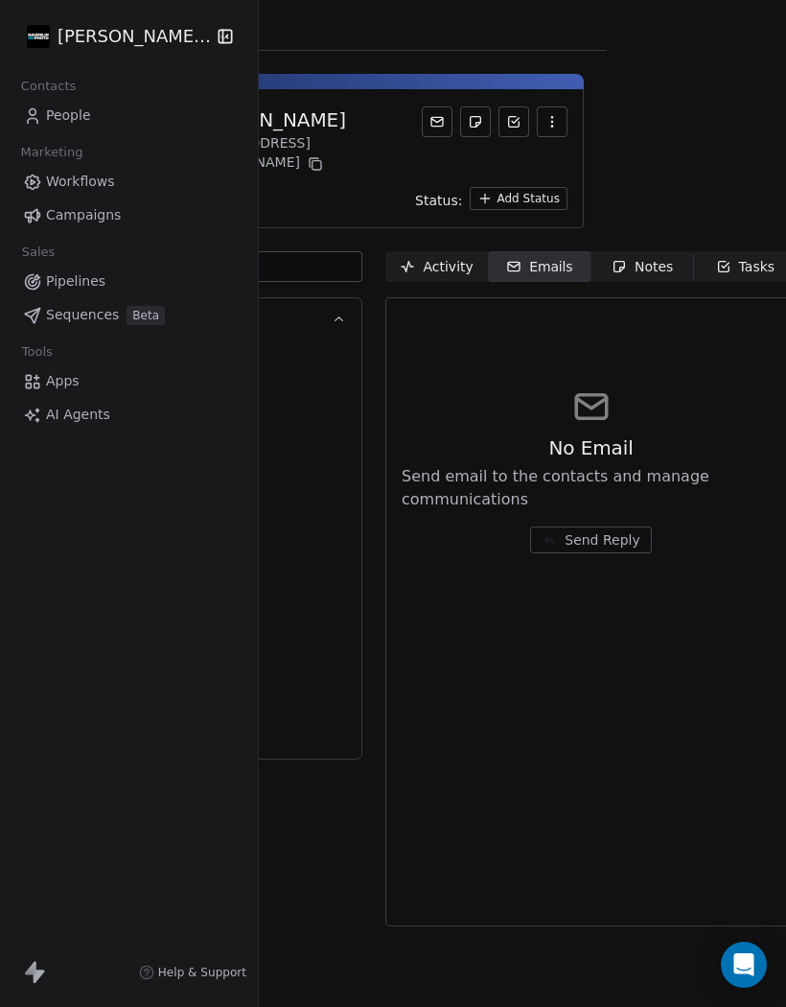
click at [759, 966] on div "Open Intercom Messenger" at bounding box center [744, 964] width 46 height 46
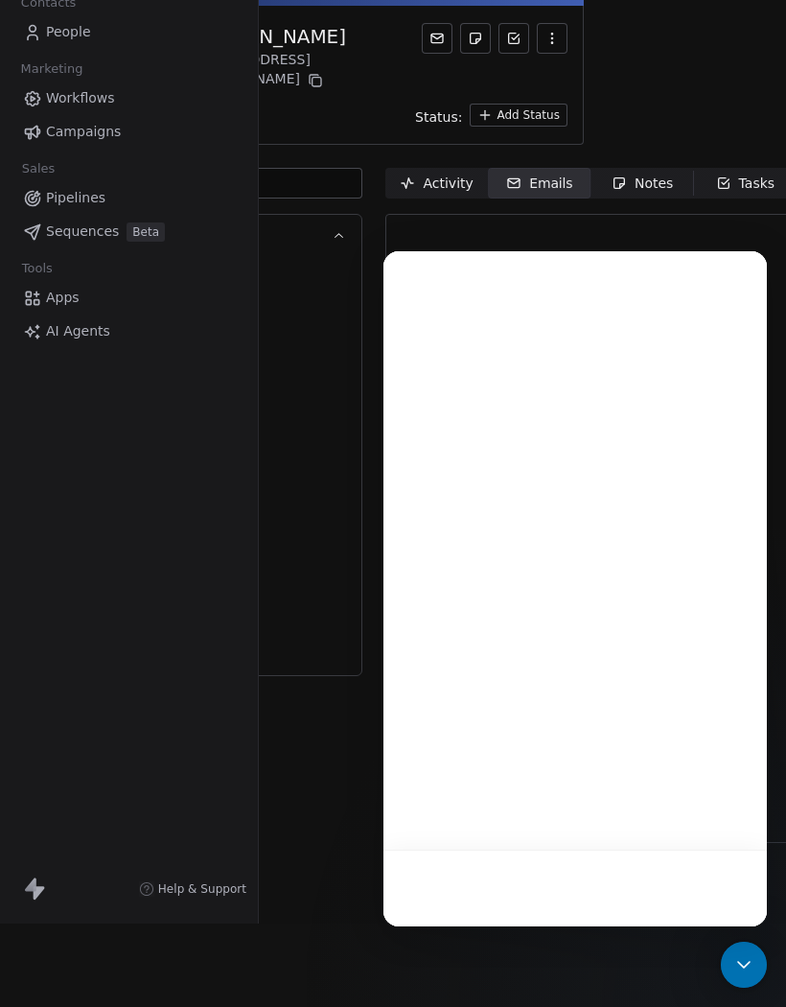
scroll to position [0, 0]
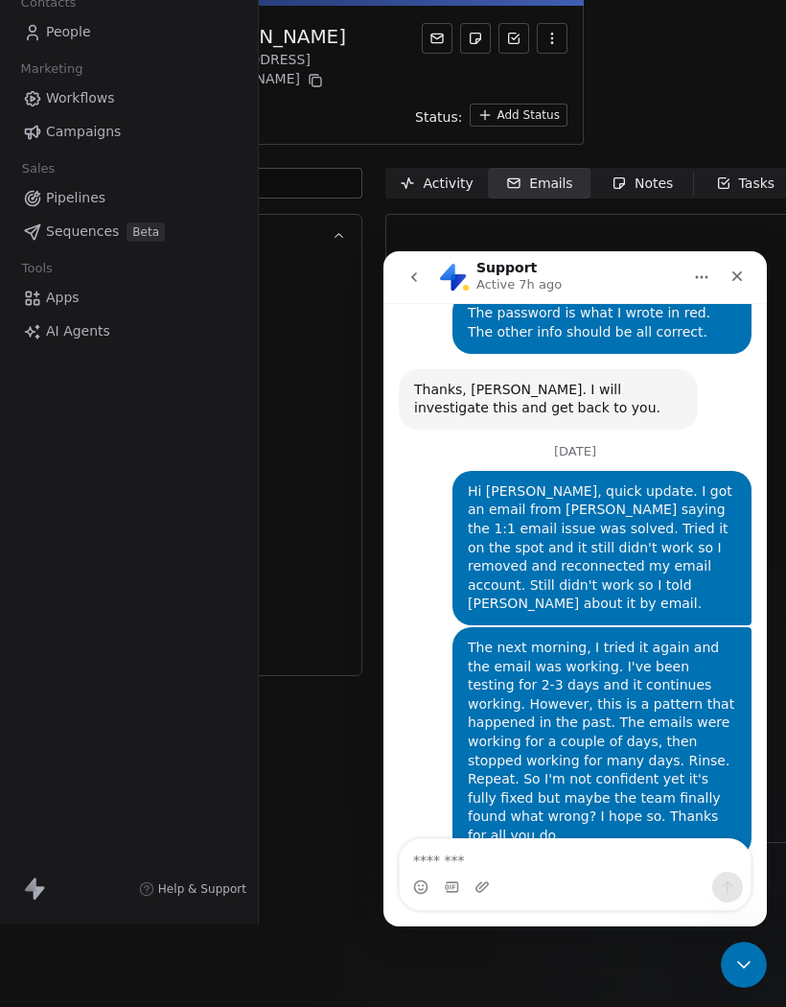
scroll to position [13019, 0]
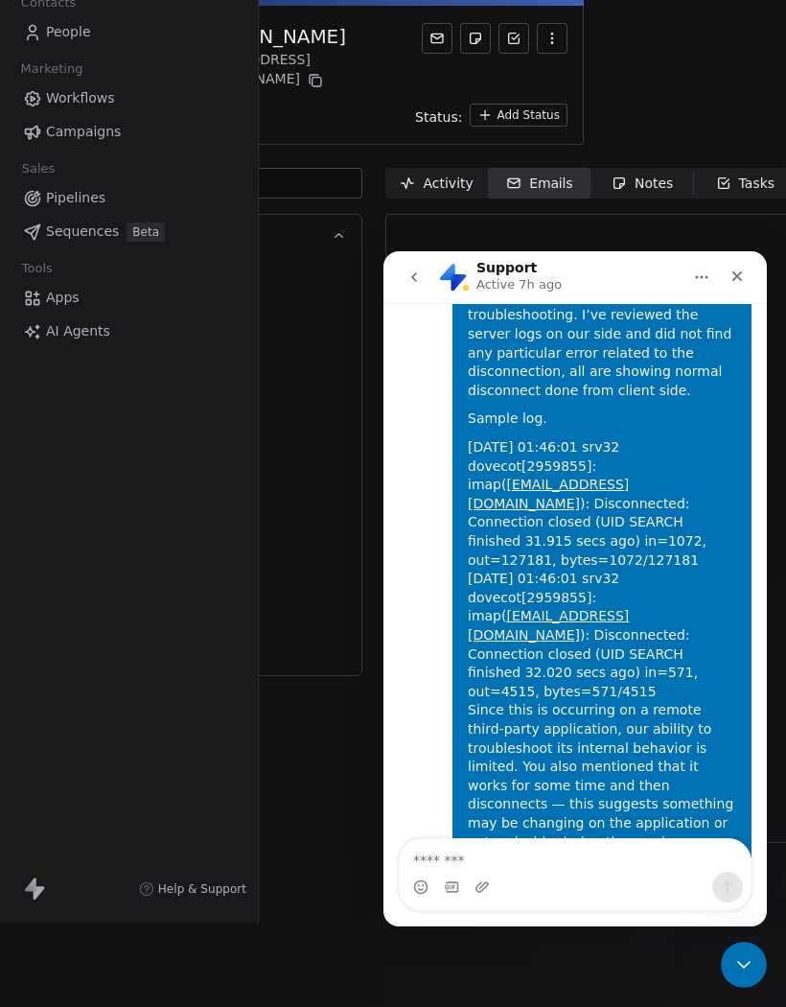
click at [559, 863] on textarea "Message…" at bounding box center [575, 855] width 351 height 33
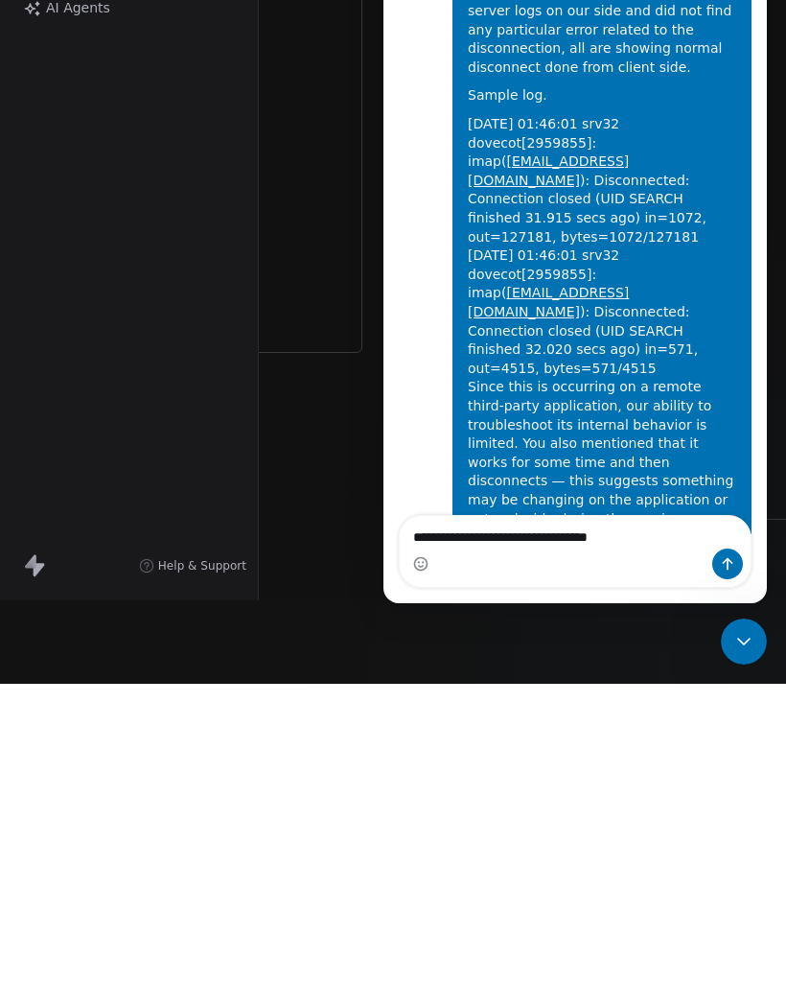
type textarea "**********"
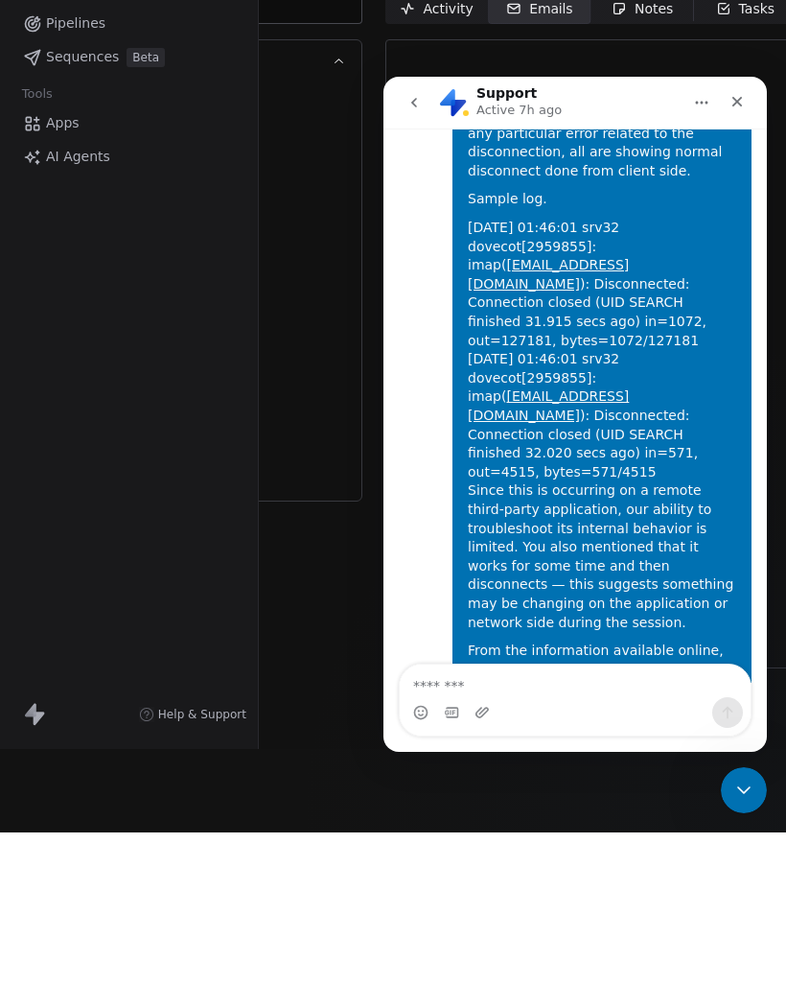
click at [606, 673] on textarea "Message…" at bounding box center [575, 680] width 351 height 33
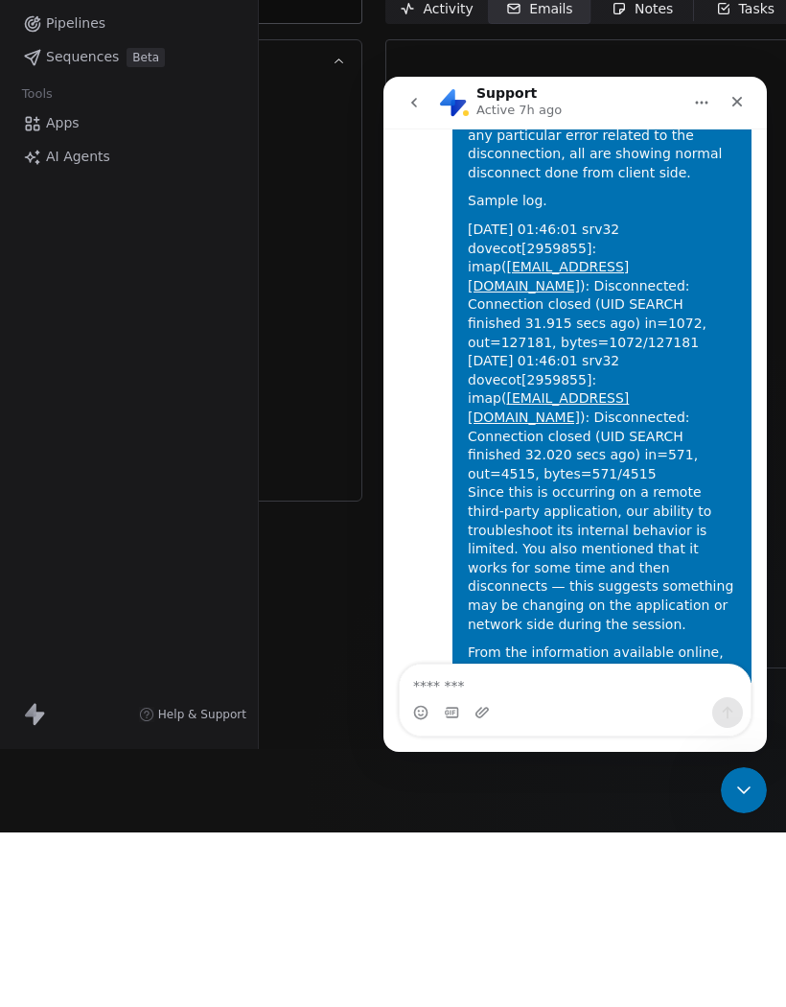
click at [500, 681] on textarea "Message…" at bounding box center [575, 680] width 351 height 33
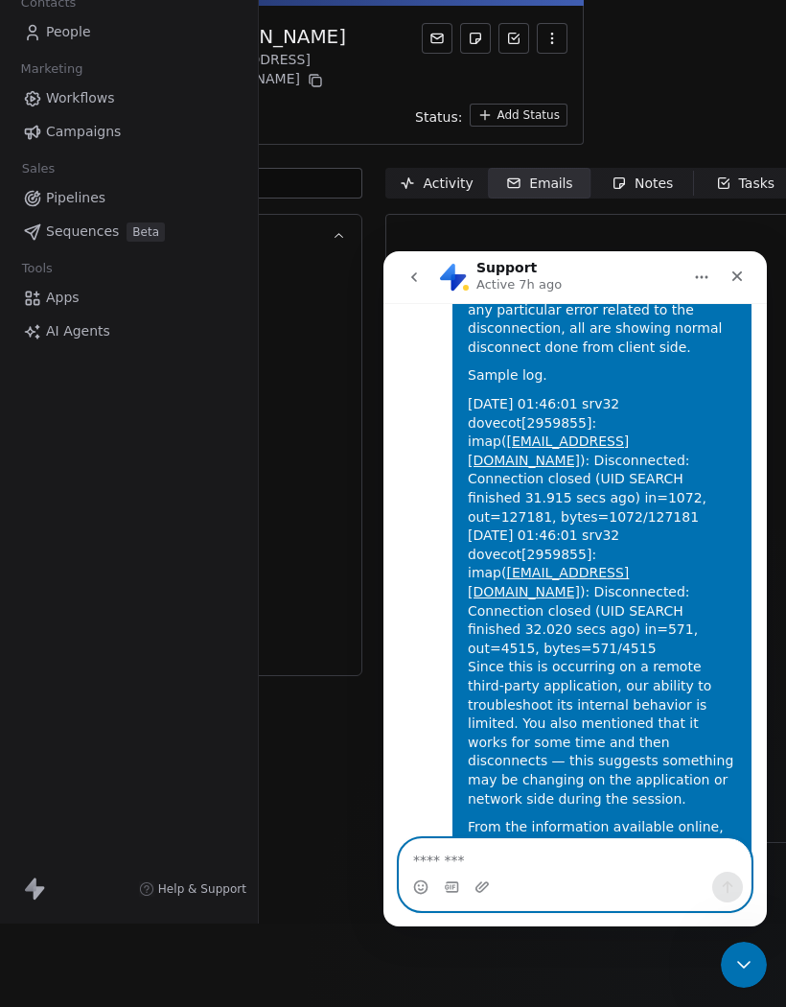
click at [540, 870] on textarea "Message…" at bounding box center [575, 855] width 351 height 33
click at [693, 856] on textarea "**********" at bounding box center [575, 855] width 351 height 33
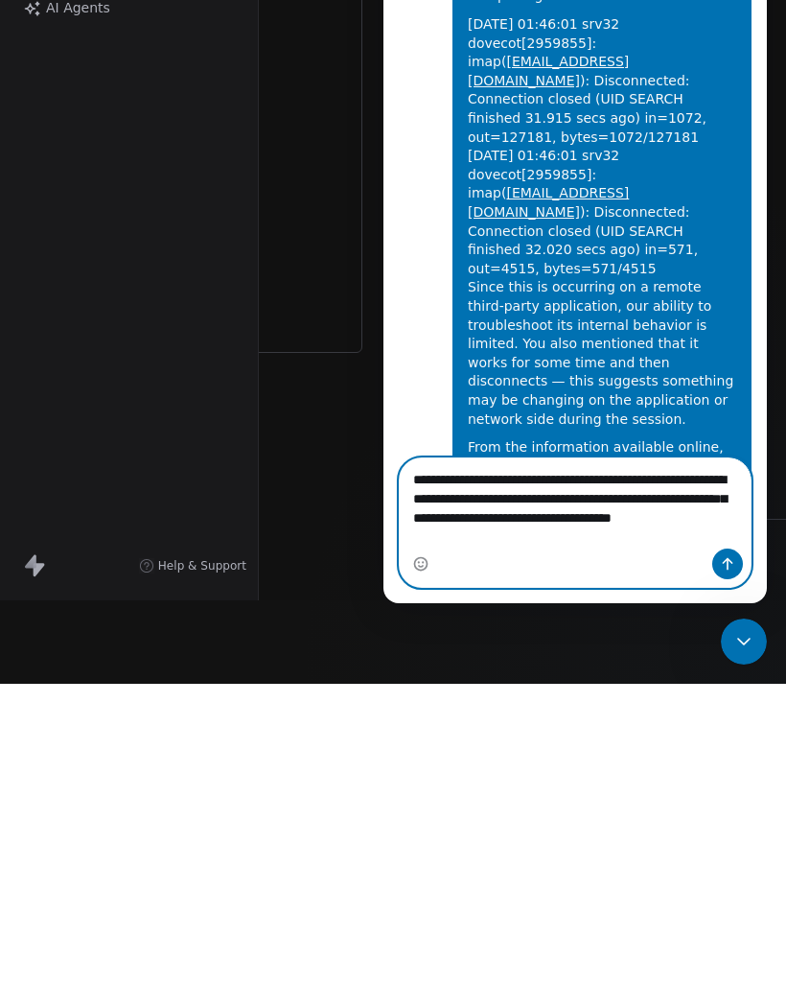
scroll to position [13119, 0]
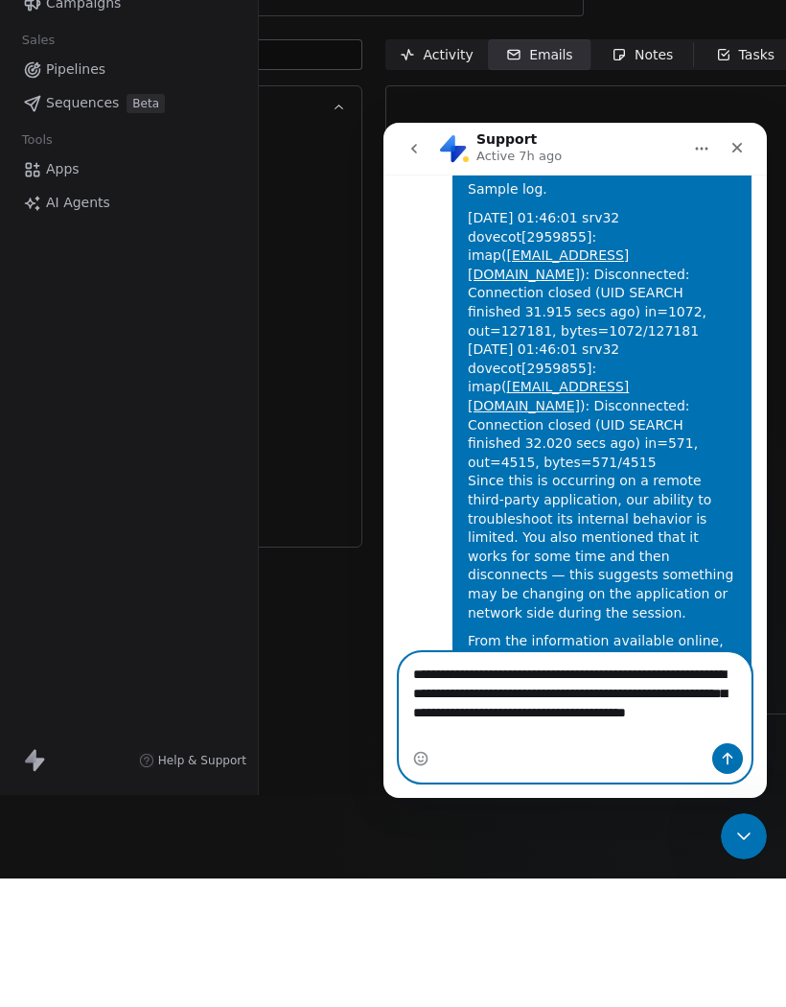
type textarea "**********"
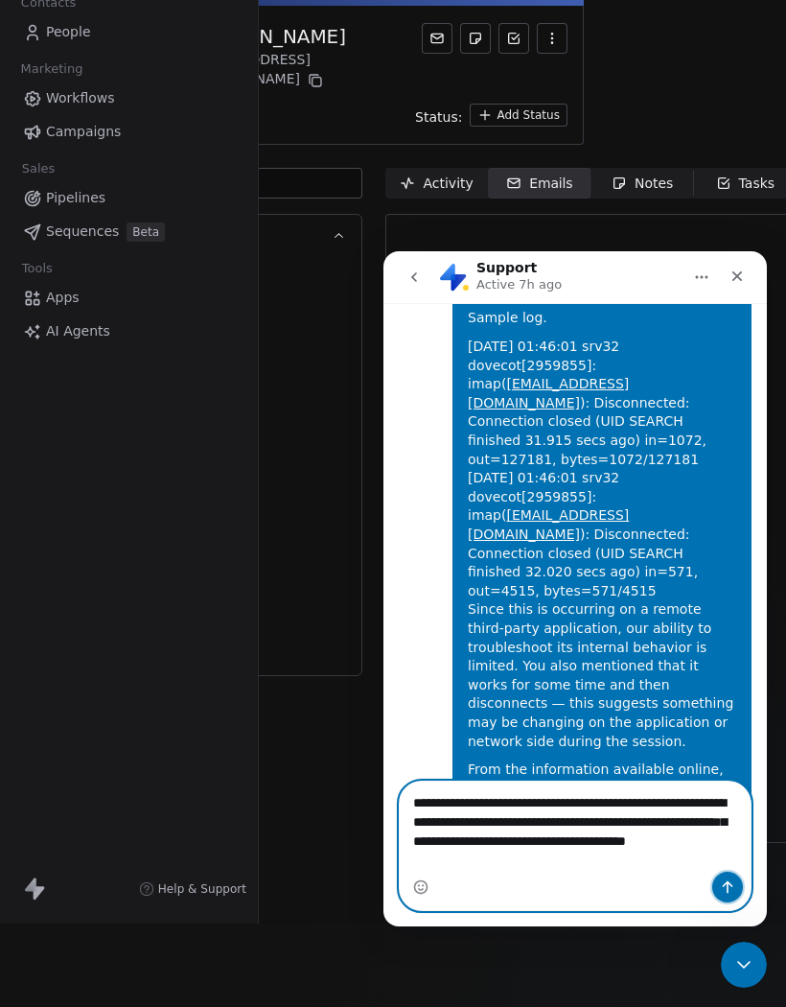
click at [729, 889] on icon "Send a message…" at bounding box center [727, 886] width 15 height 15
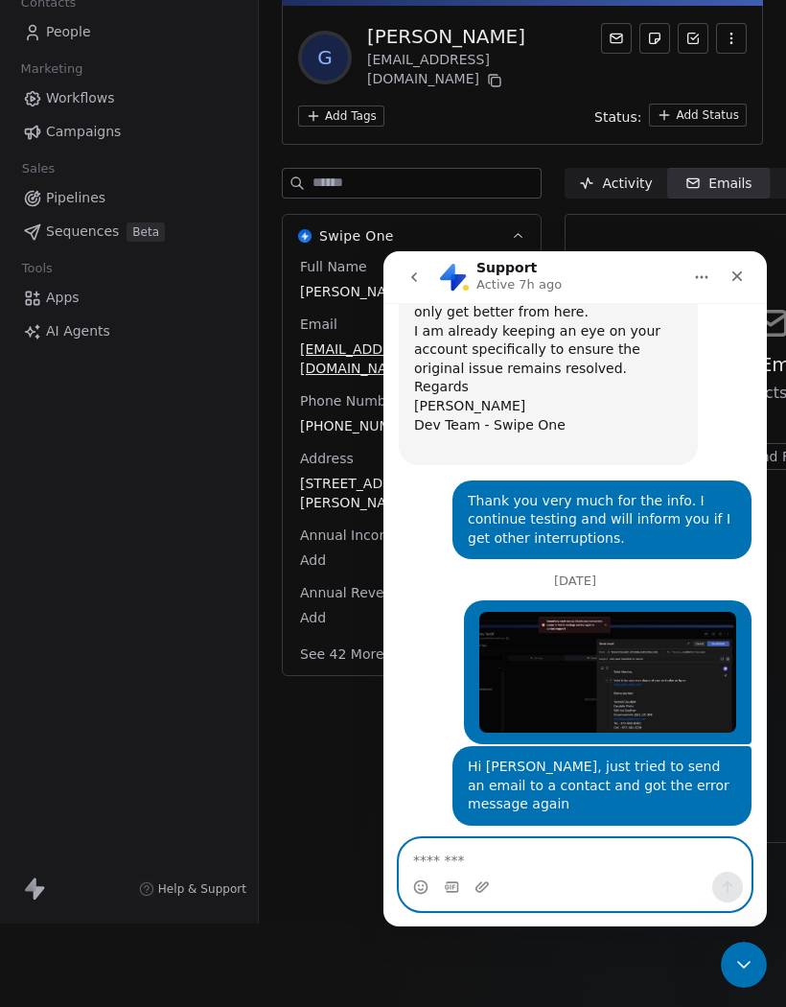
scroll to position [11988, 0]
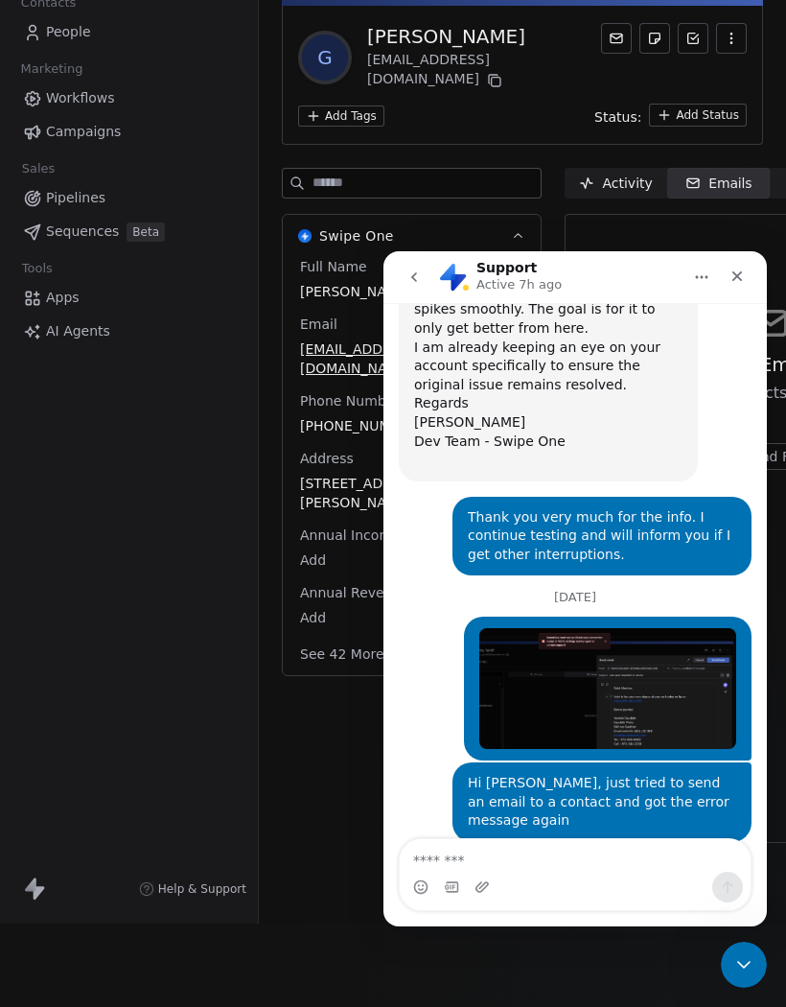
click at [747, 280] on div "Close" at bounding box center [737, 276] width 35 height 35
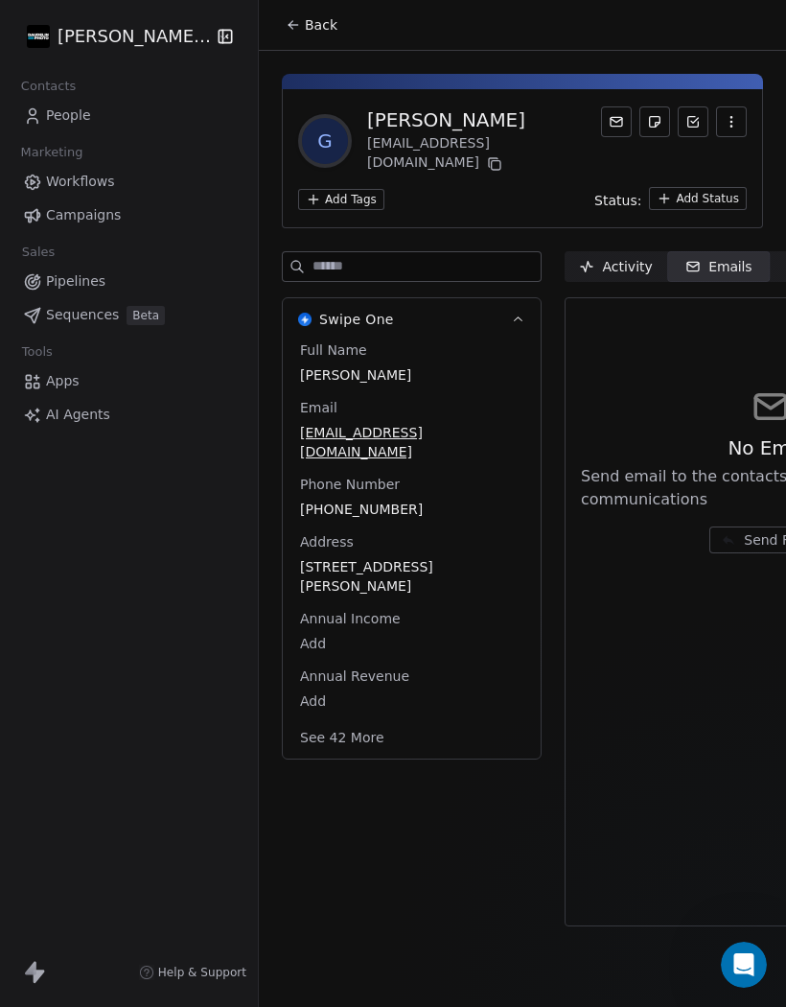
scroll to position [83, 0]
click at [448, 252] on input at bounding box center [427, 266] width 228 height 29
click at [432, 252] on input at bounding box center [427, 266] width 228 height 29
click at [762, 251] on span "Emails Emails" at bounding box center [718, 266] width 103 height 31
click at [751, 251] on span "Emails Emails" at bounding box center [718, 266] width 103 height 31
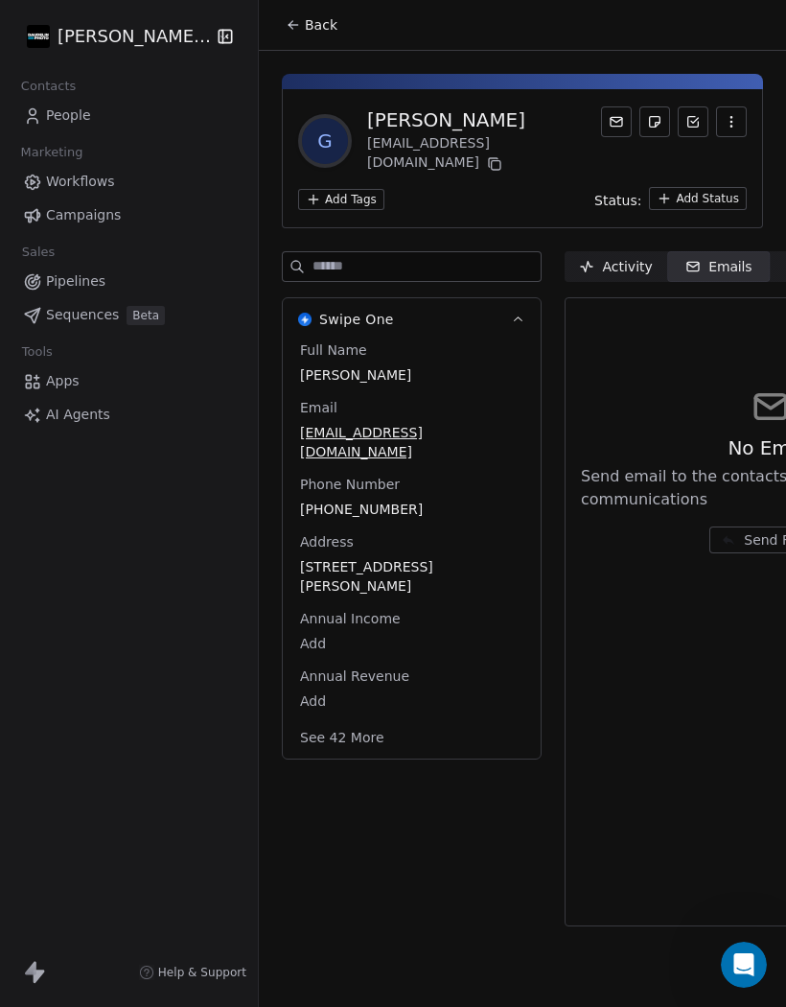
click at [741, 257] on div "Emails" at bounding box center [718, 267] width 67 height 20
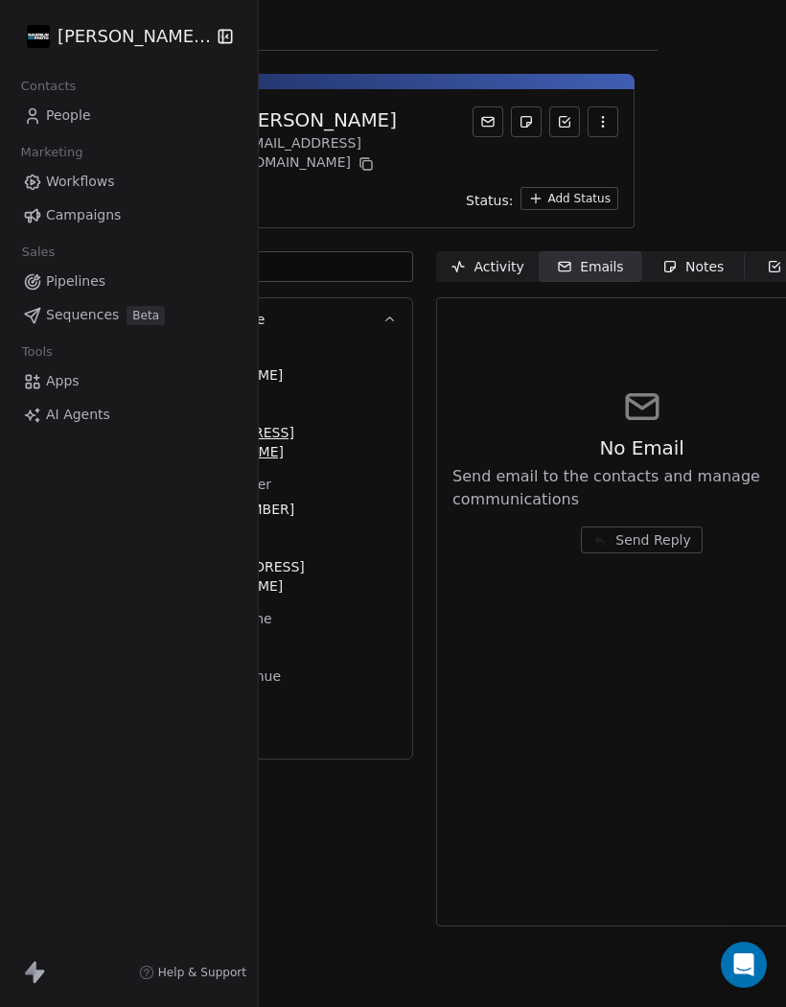
scroll to position [0, 141]
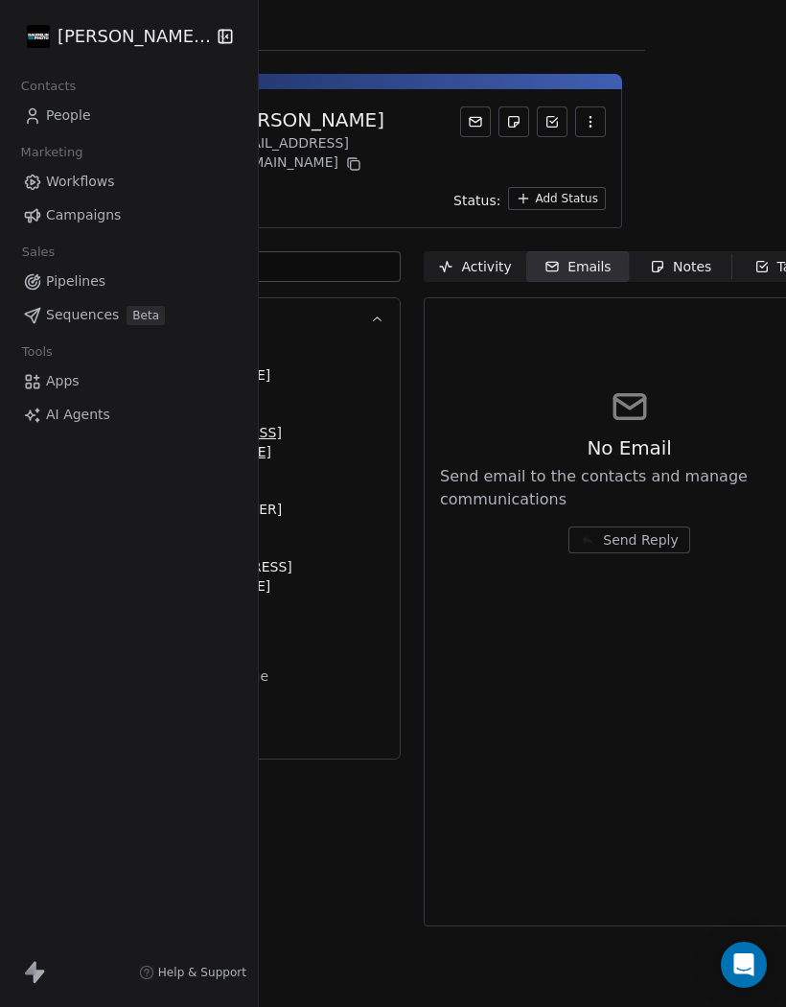
click at [779, 257] on div "Tasks" at bounding box center [784, 267] width 59 height 20
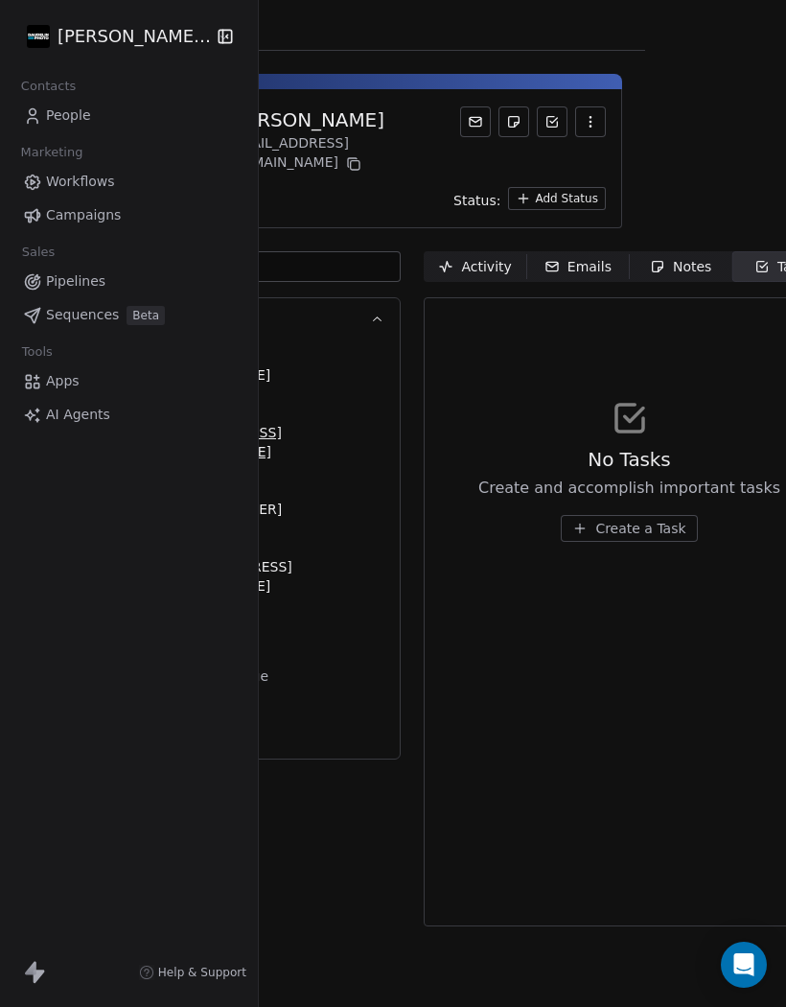
click at [640, 519] on span "Create a Task" at bounding box center [640, 528] width 90 height 19
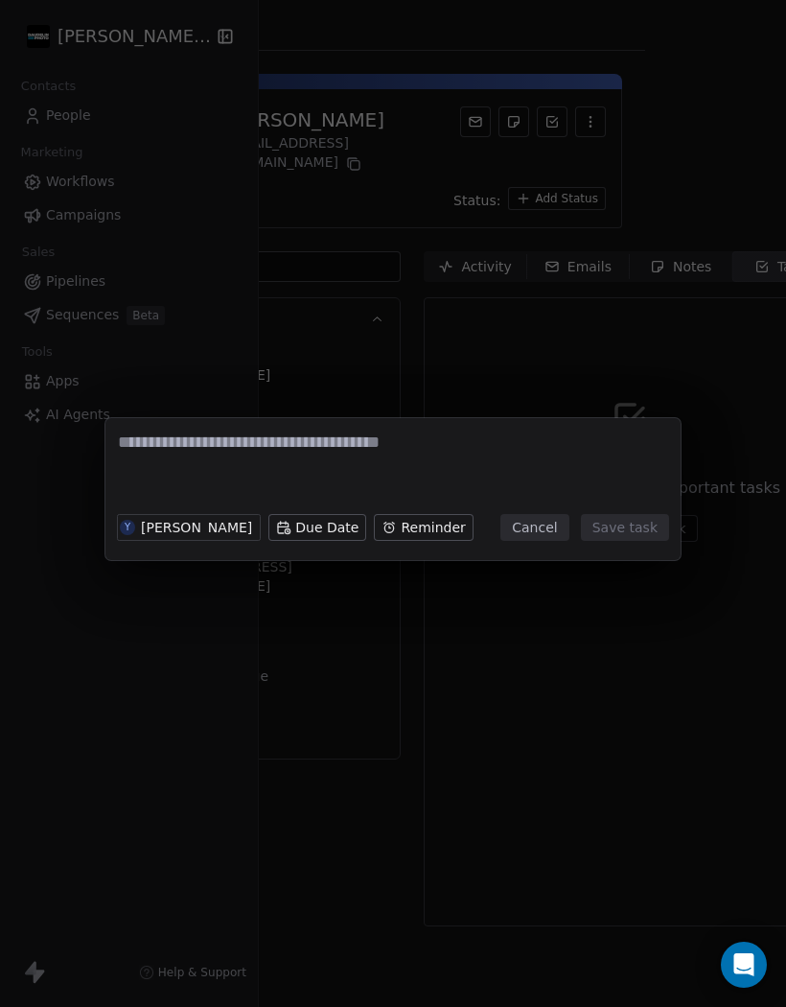
click at [316, 534] on body "[PERSON_NAME] Photo Contacts People Marketing Workflows Campaigns Sales Pipelin…" at bounding box center [393, 503] width 786 height 1007
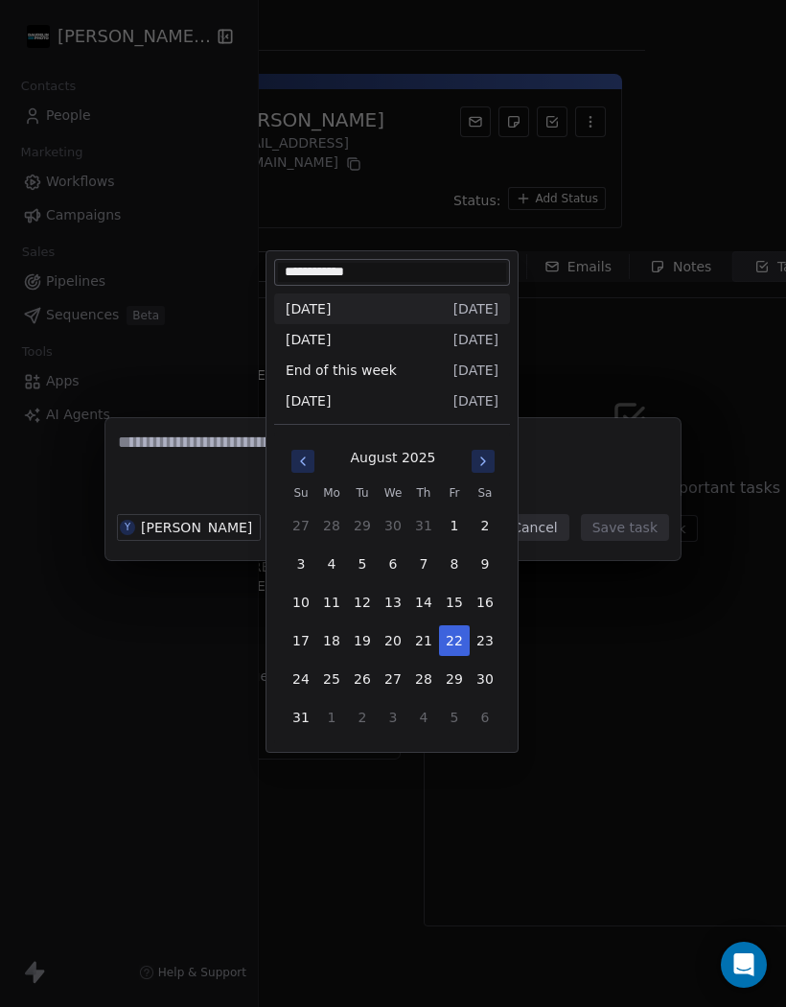
click at [360, 678] on button "26" at bounding box center [362, 678] width 31 height 31
type input "**********"
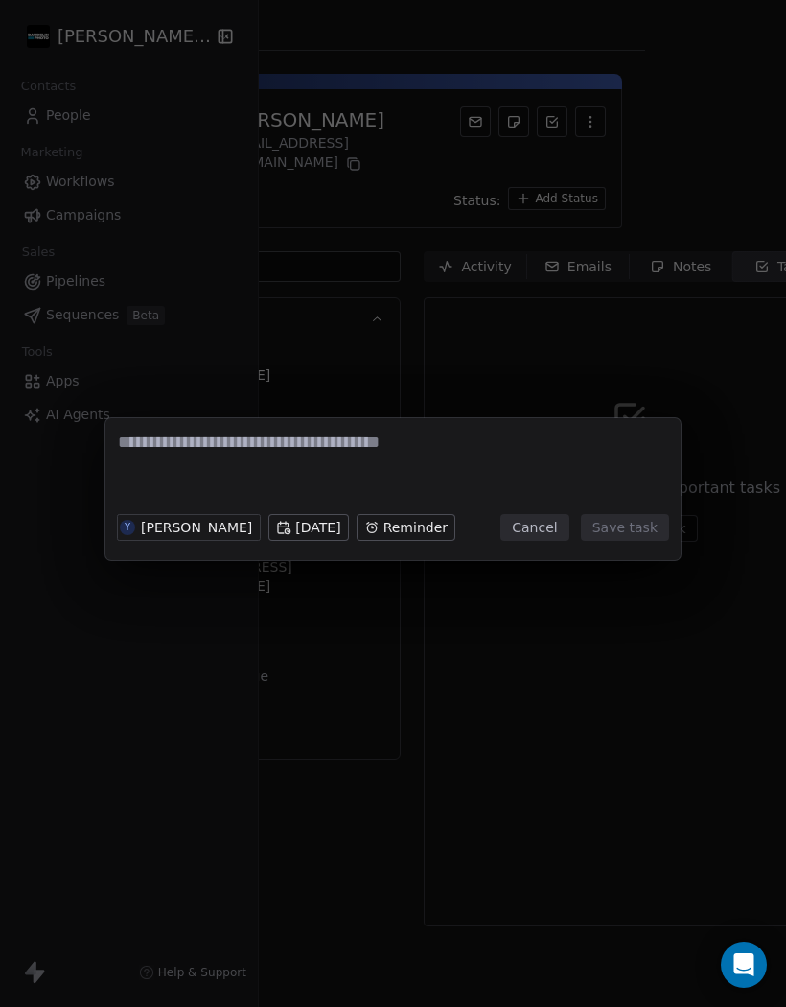
click at [345, 517] on body "[PERSON_NAME] Photo Contacts People Marketing Workflows Campaigns Sales Pipelin…" at bounding box center [393, 503] width 786 height 1007
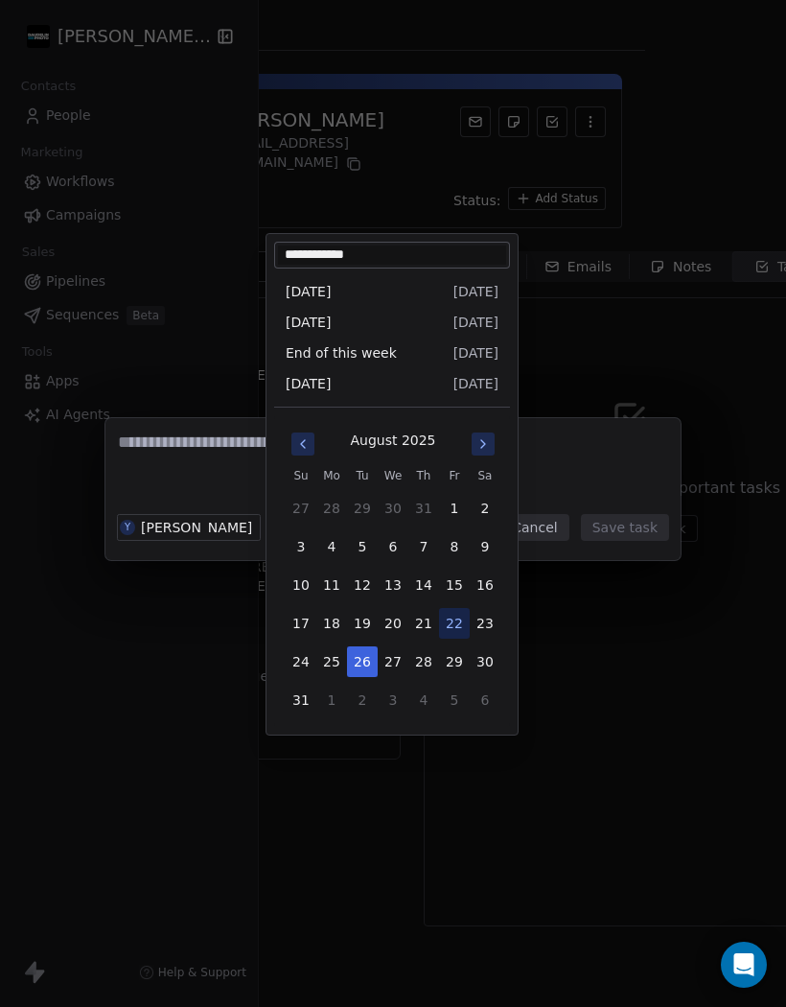
click at [485, 445] on icon "Go to next month" at bounding box center [483, 443] width 15 height 15
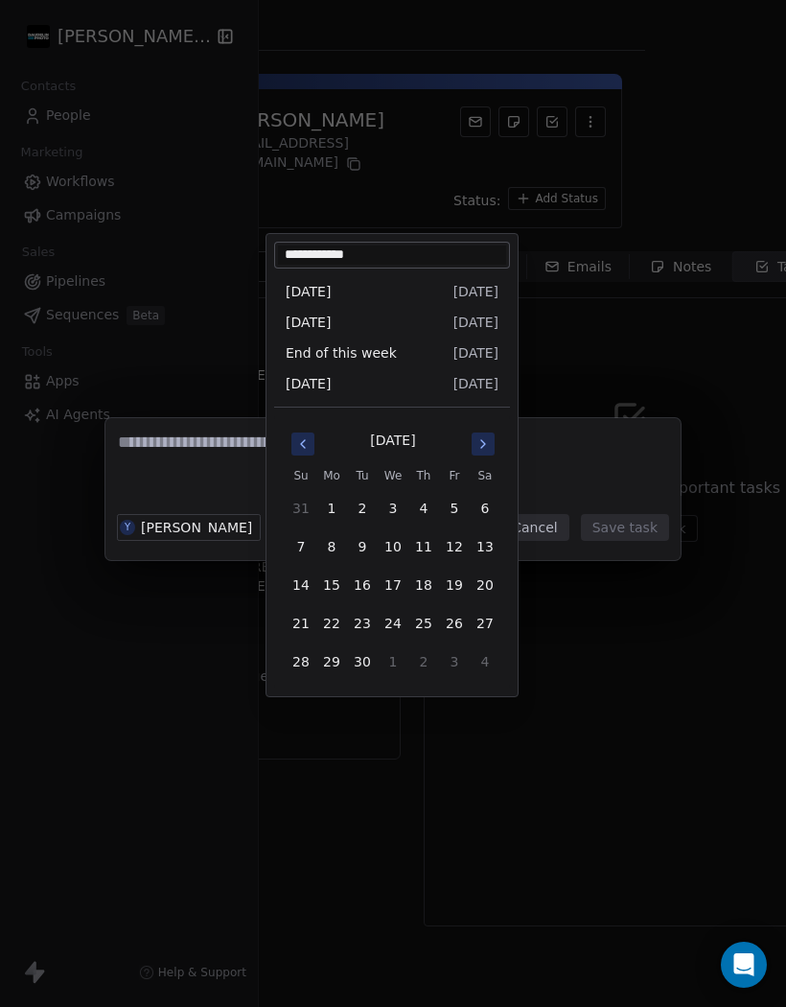
click at [430, 585] on button "18" at bounding box center [423, 584] width 31 height 31
type input "**********"
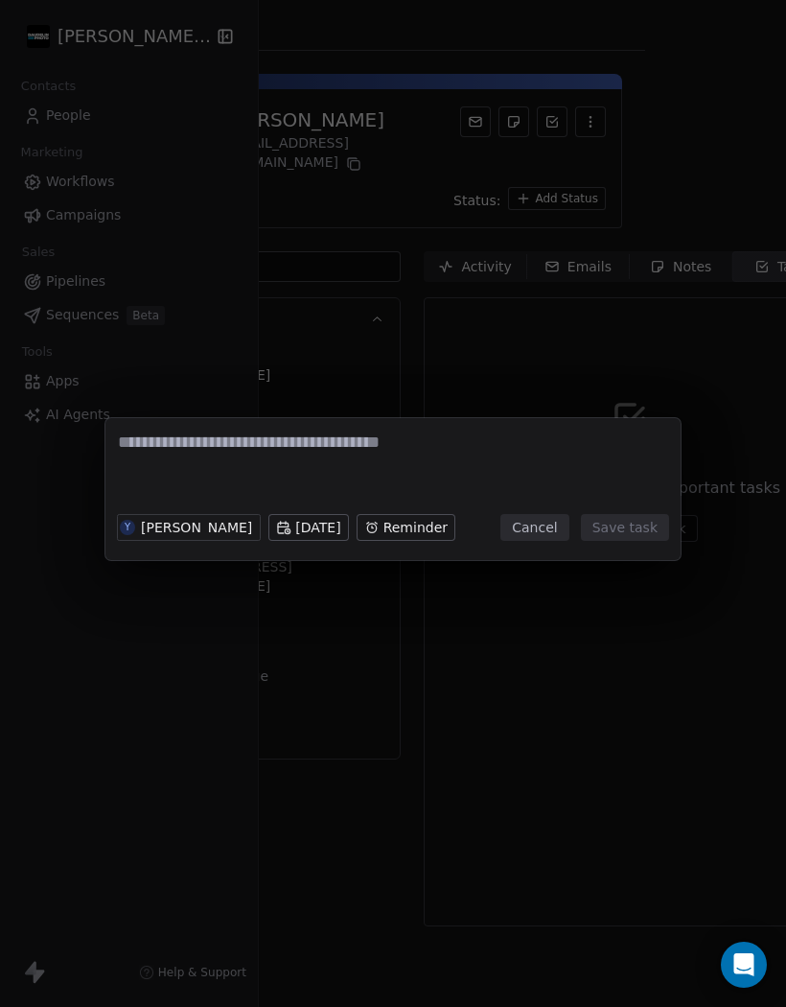
click at [280, 741] on div "Y [PERSON_NAME] [DATE] Reminder Cancel Save task" at bounding box center [393, 503] width 786 height 1007
